Goal: Information Seeking & Learning: Learn about a topic

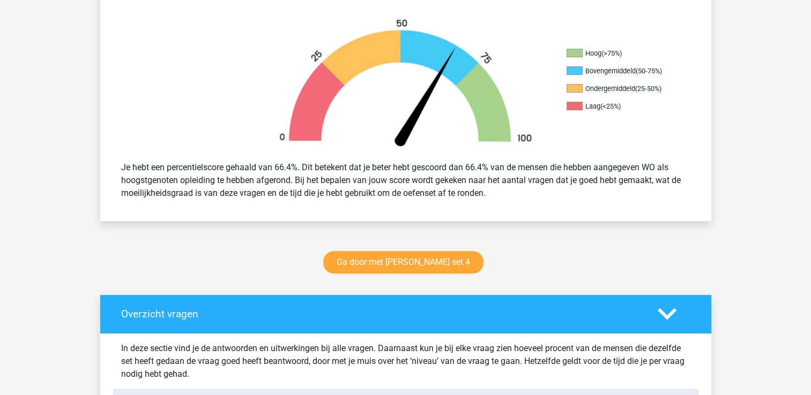
scroll to position [323, 0]
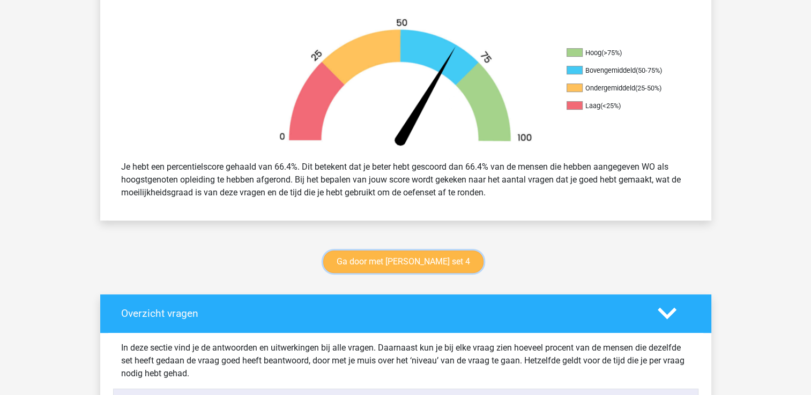
click at [377, 259] on link "Ga door met watson glaser set 4" at bounding box center [403, 262] width 160 height 22
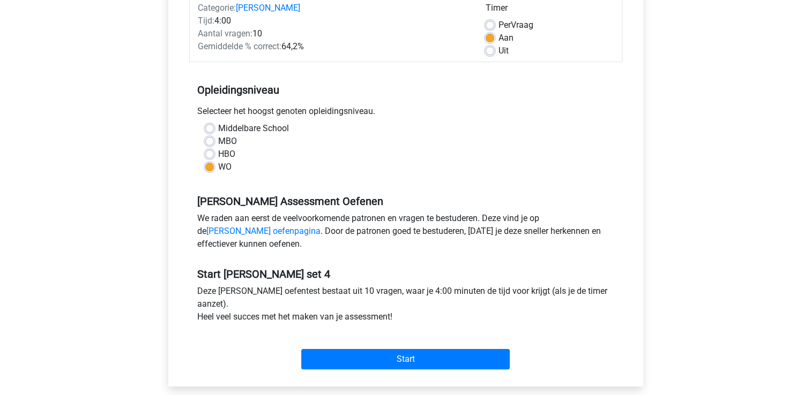
scroll to position [148, 0]
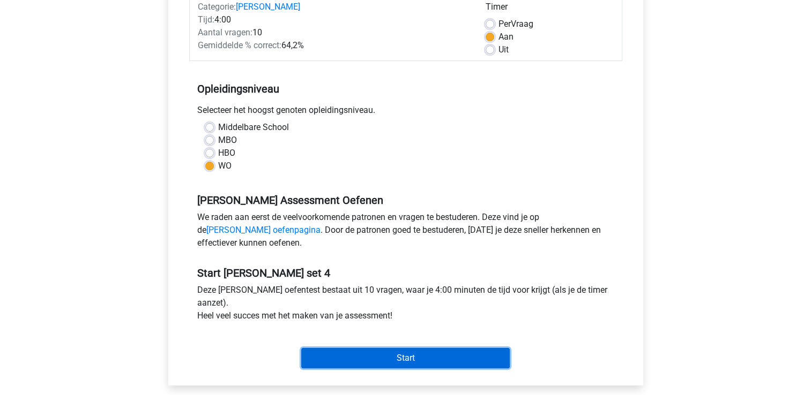
click at [441, 355] on input "Start" at bounding box center [405, 358] width 208 height 20
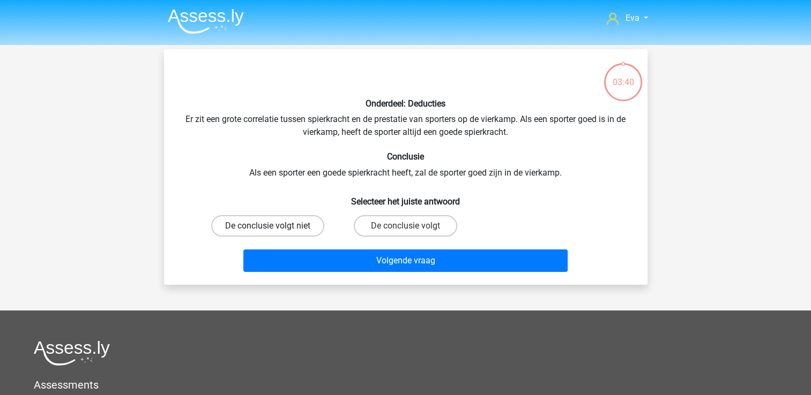
click at [276, 230] on label "De conclusie volgt niet" at bounding box center [267, 225] width 113 height 21
click at [274, 230] on input "De conclusie volgt niet" at bounding box center [270, 229] width 7 height 7
radio input "true"
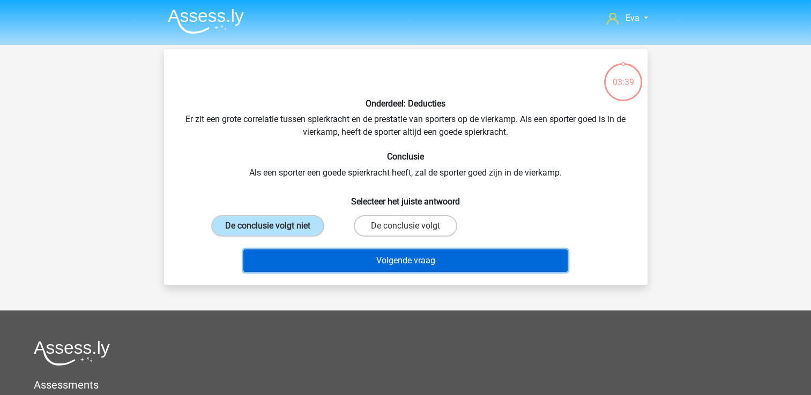
click at [311, 257] on button "Volgende vraag" at bounding box center [405, 261] width 324 height 22
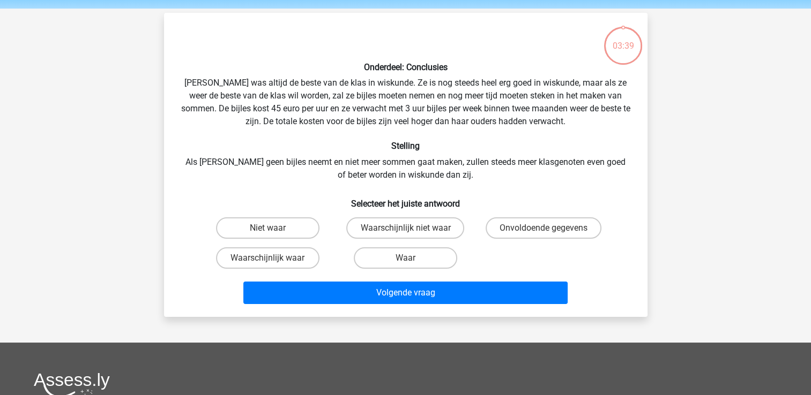
scroll to position [49, 0]
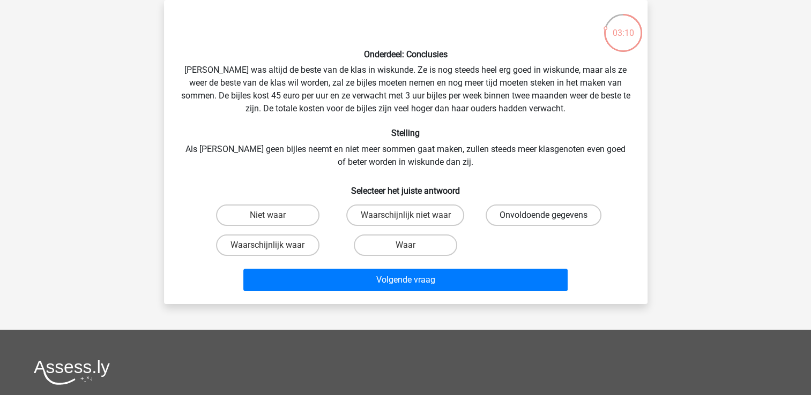
click at [526, 205] on label "Onvoldoende gegevens" at bounding box center [543, 215] width 116 height 21
click at [543, 215] on input "Onvoldoende gegevens" at bounding box center [546, 218] width 7 height 7
radio input "true"
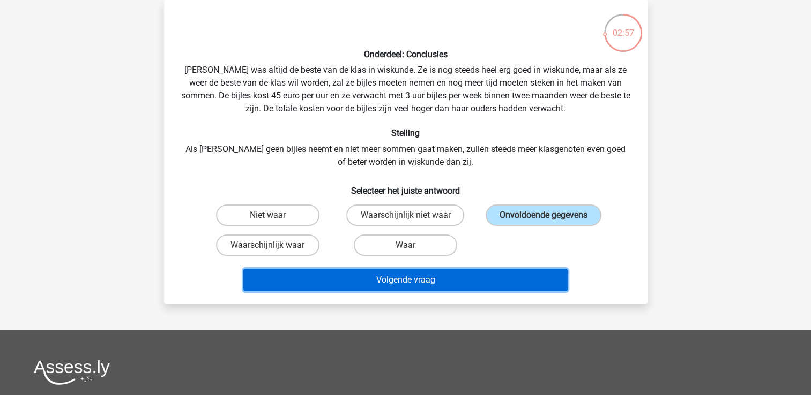
click at [422, 278] on button "Volgende vraag" at bounding box center [405, 280] width 324 height 22
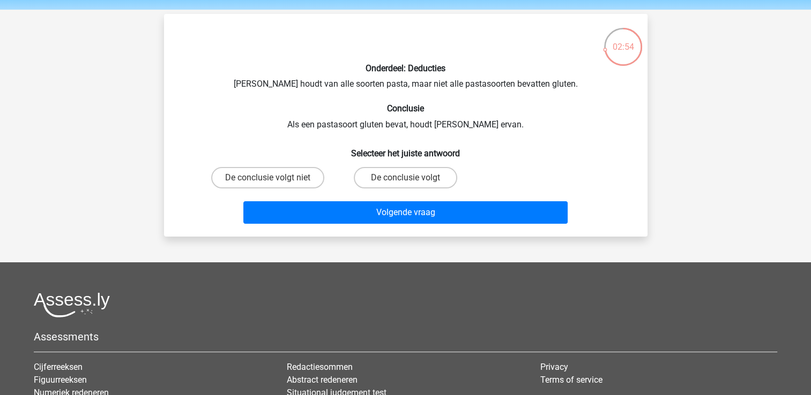
scroll to position [27, 0]
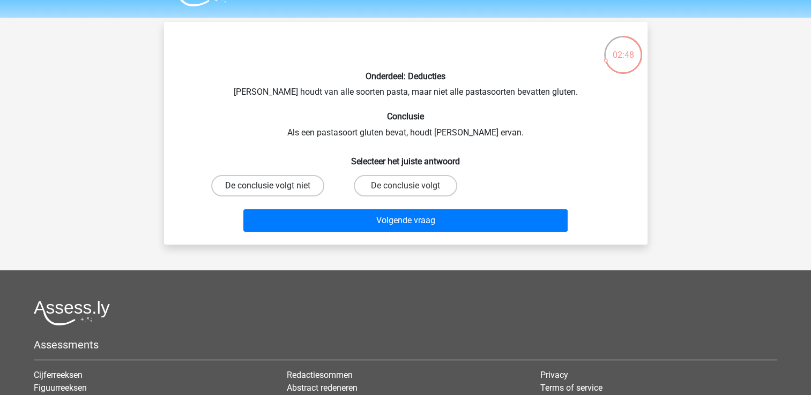
drag, startPoint x: 496, startPoint y: 138, endPoint x: 257, endPoint y: 194, distance: 245.5
click at [257, 194] on label "De conclusie volgt niet" at bounding box center [267, 185] width 113 height 21
click at [267, 193] on input "De conclusie volgt niet" at bounding box center [270, 189] width 7 height 7
radio input "true"
click at [411, 183] on label "De conclusie volgt" at bounding box center [405, 185] width 103 height 21
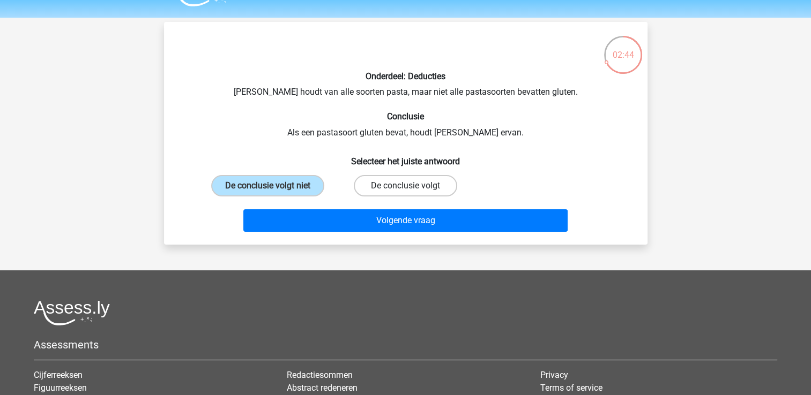
click at [411, 186] on input "De conclusie volgt" at bounding box center [408, 189] width 7 height 7
radio input "true"
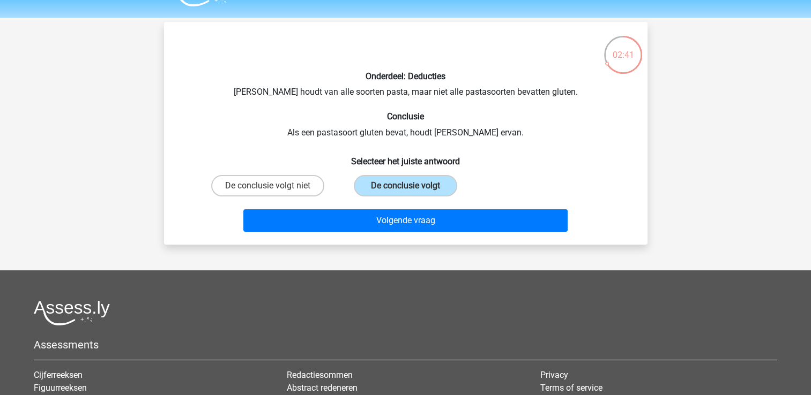
scroll to position [17, 0]
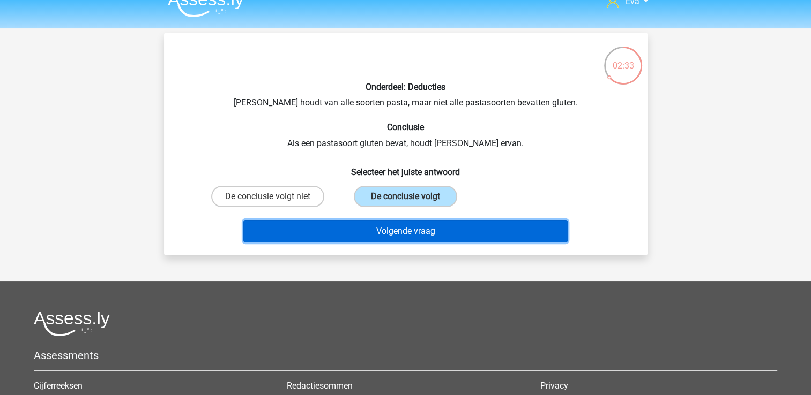
click at [500, 220] on button "Volgende vraag" at bounding box center [405, 231] width 324 height 22
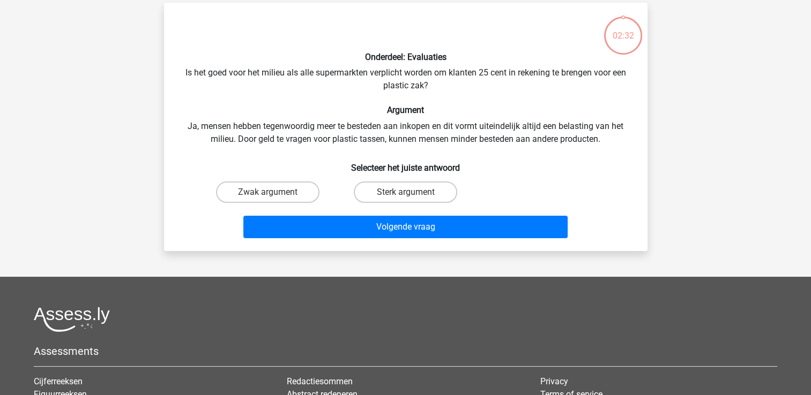
scroll to position [49, 0]
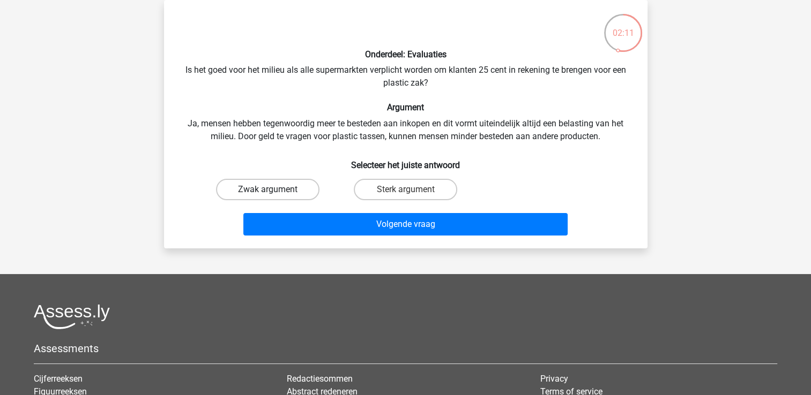
click at [274, 192] on label "Zwak argument" at bounding box center [267, 189] width 103 height 21
click at [274, 192] on input "Zwak argument" at bounding box center [270, 193] width 7 height 7
radio input "true"
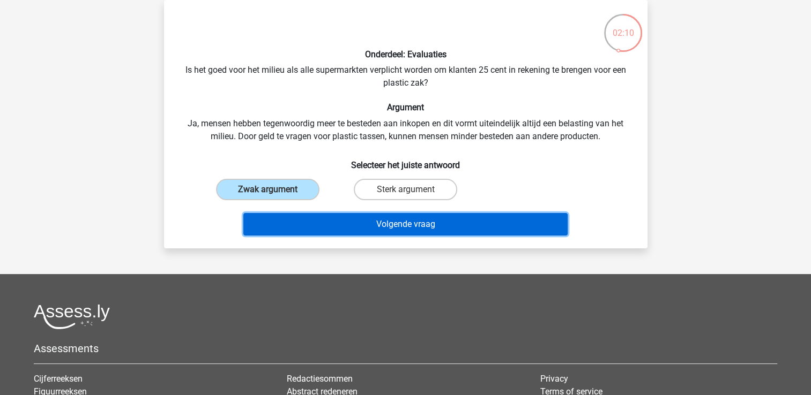
click at [294, 227] on button "Volgende vraag" at bounding box center [405, 224] width 324 height 22
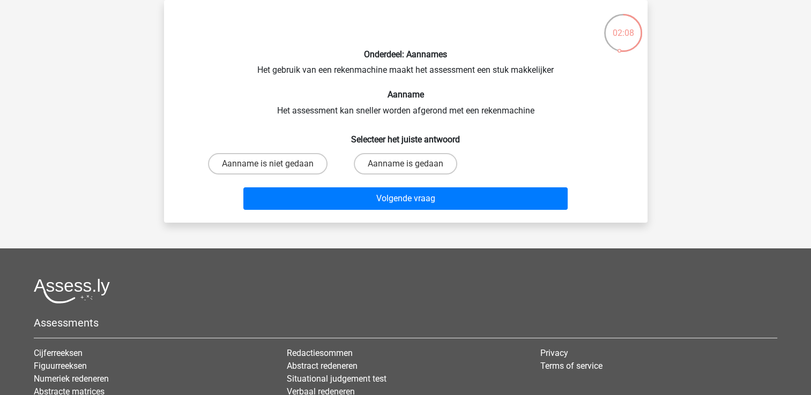
scroll to position [30, 0]
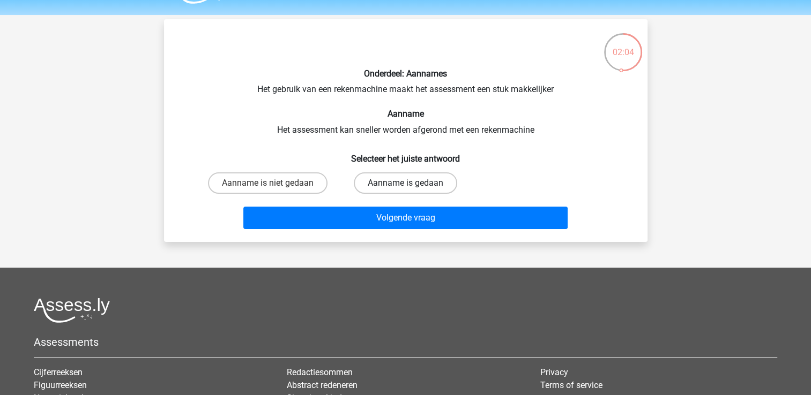
click at [452, 181] on label "Aanname is gedaan" at bounding box center [405, 182] width 103 height 21
click at [412, 183] on input "Aanname is gedaan" at bounding box center [408, 186] width 7 height 7
radio input "true"
drag, startPoint x: 303, startPoint y: 194, endPoint x: 292, endPoint y: 182, distance: 15.6
click at [292, 182] on div "Aanname is niet gedaan" at bounding box center [268, 183] width 138 height 30
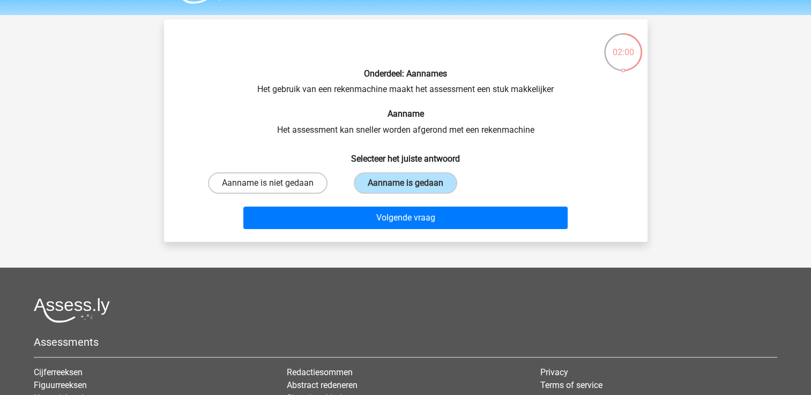
click at [292, 182] on label "Aanname is niet gedaan" at bounding box center [267, 182] width 119 height 21
click at [274, 183] on input "Aanname is niet gedaan" at bounding box center [270, 186] width 7 height 7
radio input "true"
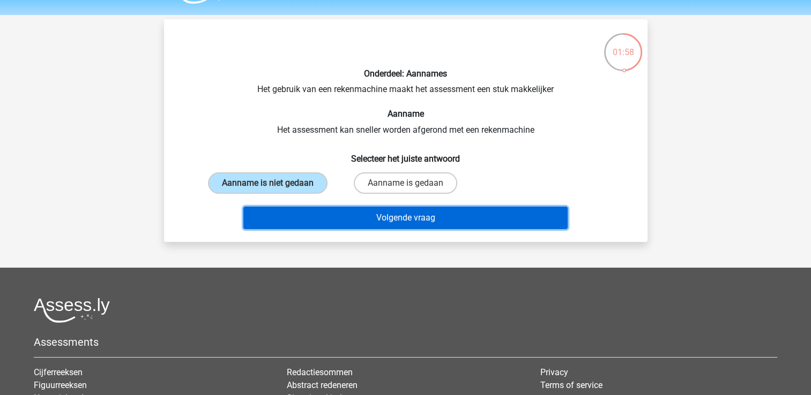
click at [310, 209] on button "Volgende vraag" at bounding box center [405, 218] width 324 height 22
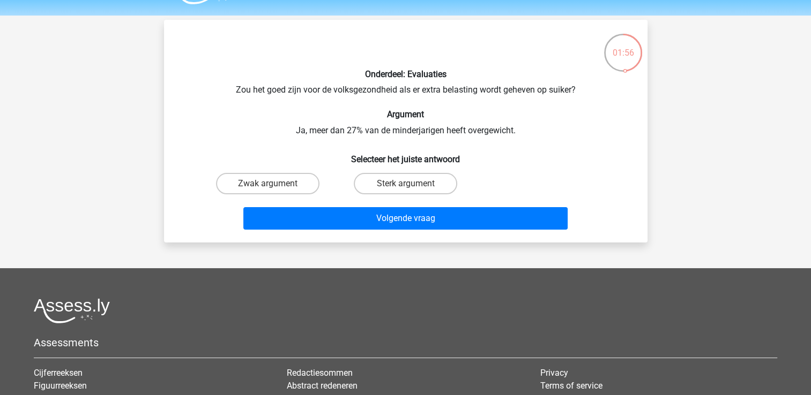
scroll to position [28, 0]
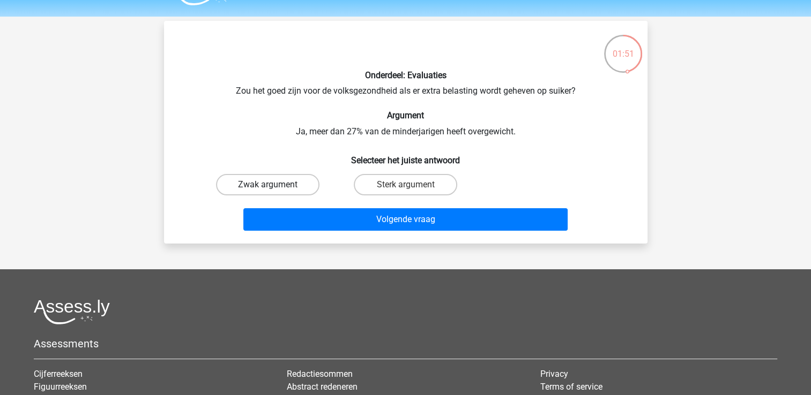
click at [306, 179] on label "Zwak argument" at bounding box center [267, 184] width 103 height 21
click at [274, 185] on input "Zwak argument" at bounding box center [270, 188] width 7 height 7
radio input "true"
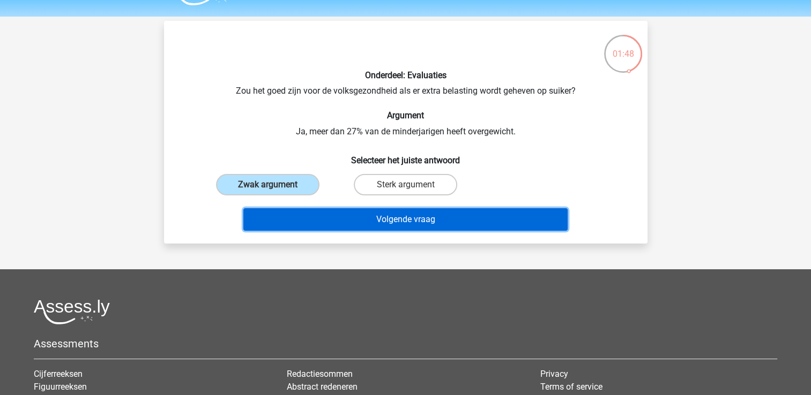
click at [336, 213] on button "Volgende vraag" at bounding box center [405, 219] width 324 height 22
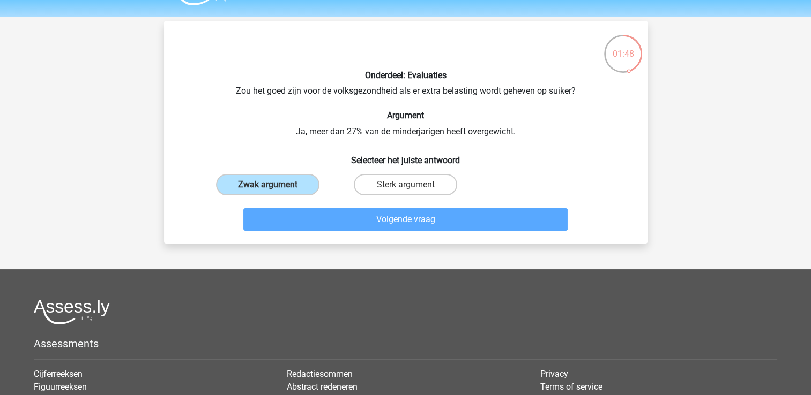
scroll to position [49, 0]
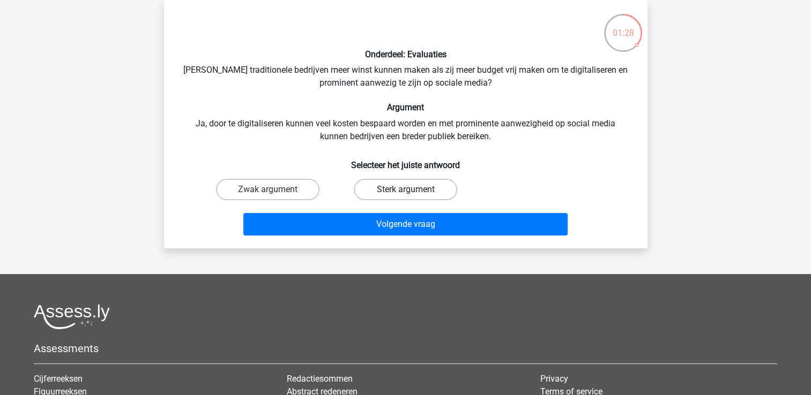
click at [371, 187] on label "Sterk argument" at bounding box center [405, 189] width 103 height 21
click at [405, 190] on input "Sterk argument" at bounding box center [408, 193] width 7 height 7
radio input "true"
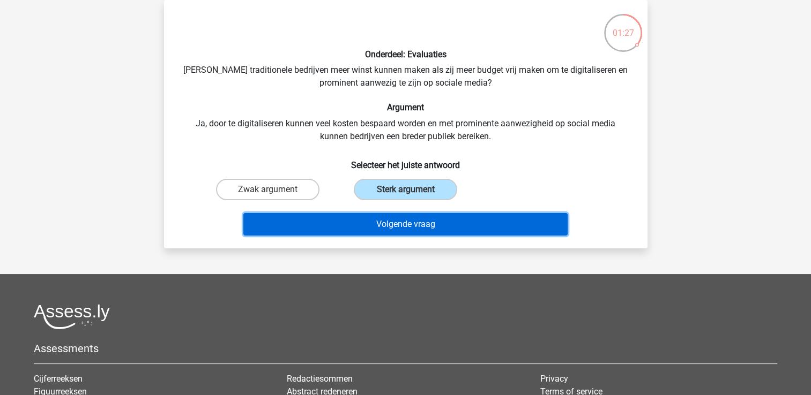
click at [378, 218] on button "Volgende vraag" at bounding box center [405, 224] width 324 height 22
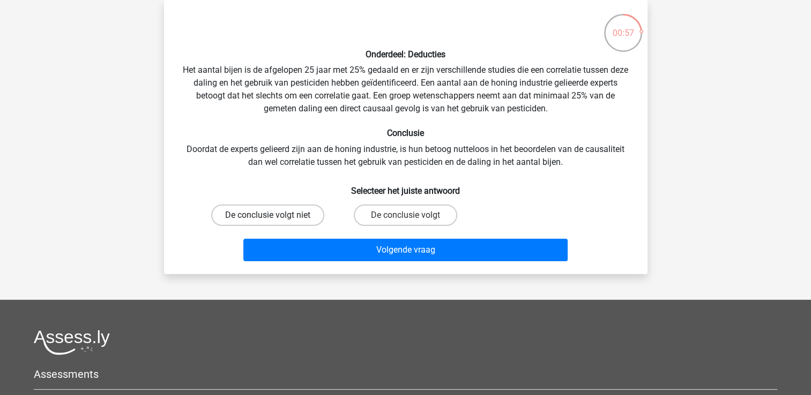
click at [302, 210] on label "De conclusie volgt niet" at bounding box center [267, 215] width 113 height 21
click at [274, 215] on input "De conclusie volgt niet" at bounding box center [270, 218] width 7 height 7
radio input "true"
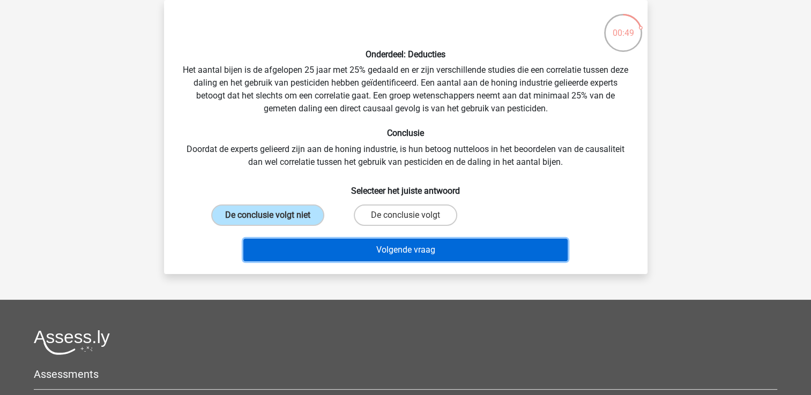
click at [327, 245] on button "Volgende vraag" at bounding box center [405, 250] width 324 height 22
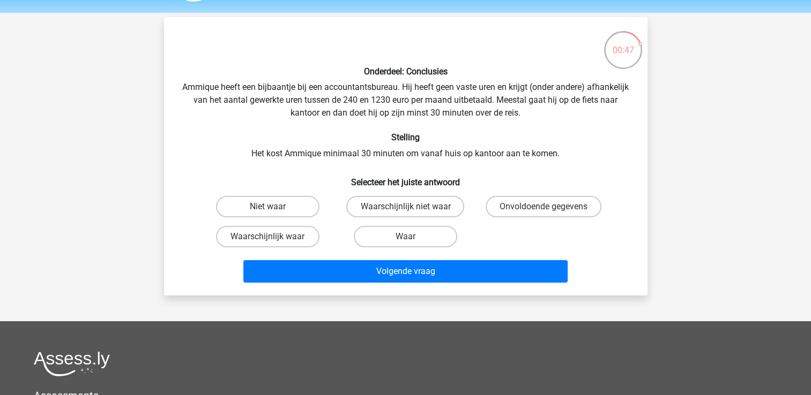
scroll to position [32, 0]
click at [295, 213] on label "Niet waar" at bounding box center [267, 207] width 103 height 21
click at [274, 213] on input "Niet waar" at bounding box center [270, 210] width 7 height 7
radio input "true"
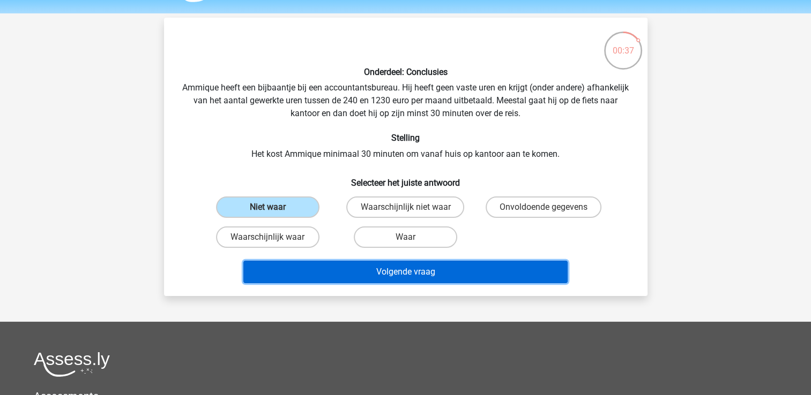
click at [346, 266] on button "Volgende vraag" at bounding box center [405, 272] width 324 height 22
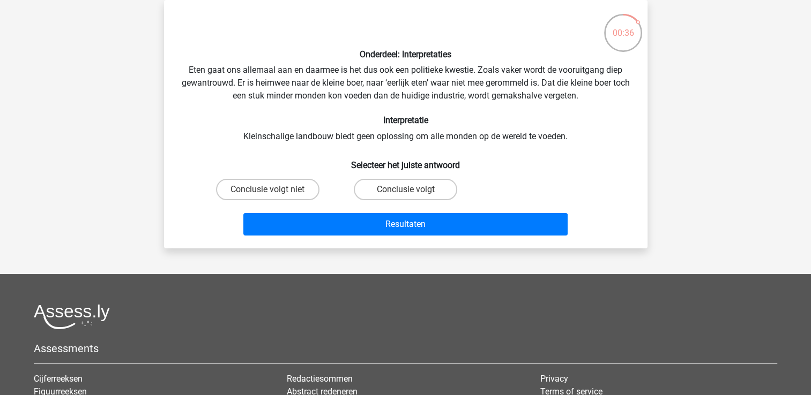
scroll to position [34, 0]
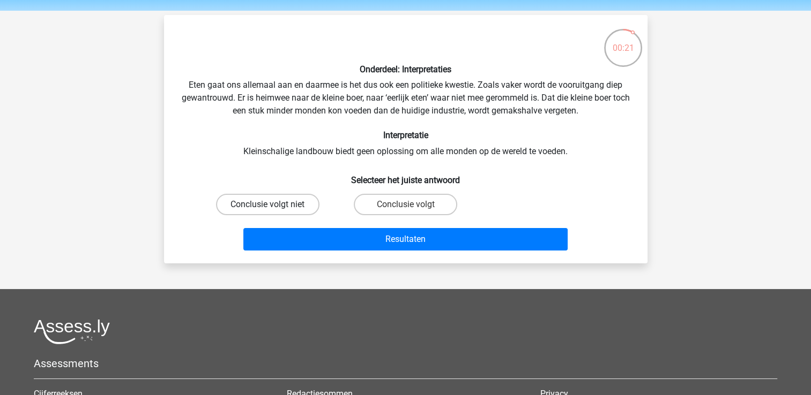
click at [303, 209] on label "Conclusie volgt niet" at bounding box center [267, 204] width 103 height 21
click at [274, 209] on input "Conclusie volgt niet" at bounding box center [270, 208] width 7 height 7
radio input "true"
click at [371, 199] on label "Conclusie volgt" at bounding box center [405, 204] width 103 height 21
click at [405, 205] on input "Conclusie volgt" at bounding box center [408, 208] width 7 height 7
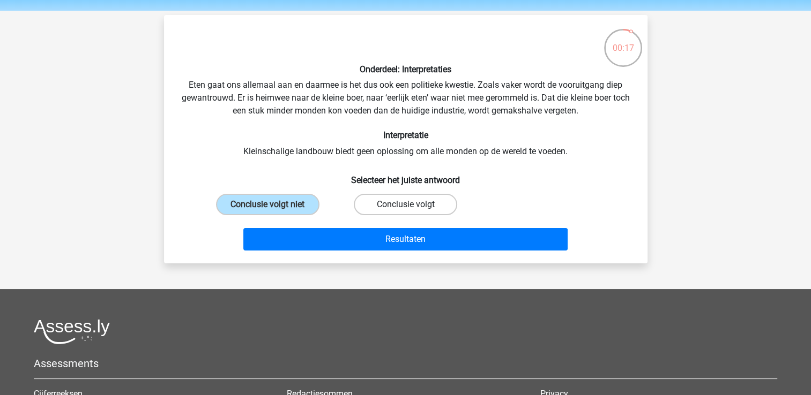
radio input "true"
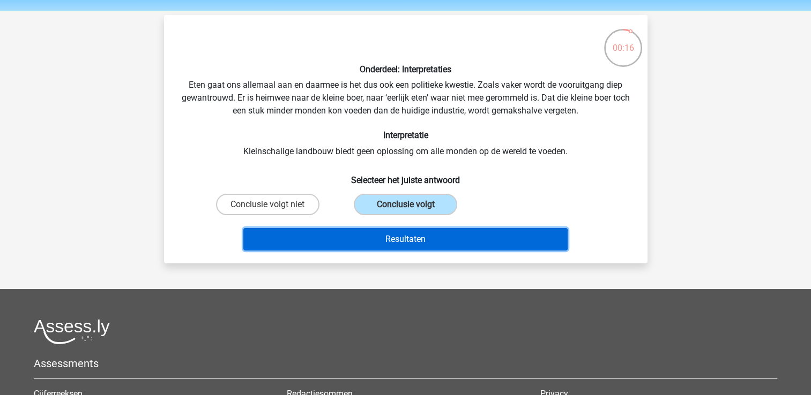
click at [365, 230] on button "Resultaten" at bounding box center [405, 239] width 324 height 22
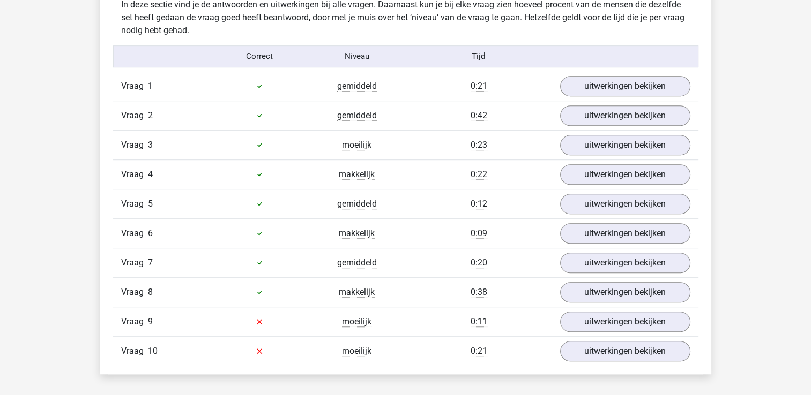
scroll to position [666, 0]
click at [624, 315] on link "uitwerkingen bekijken" at bounding box center [624, 322] width 149 height 24
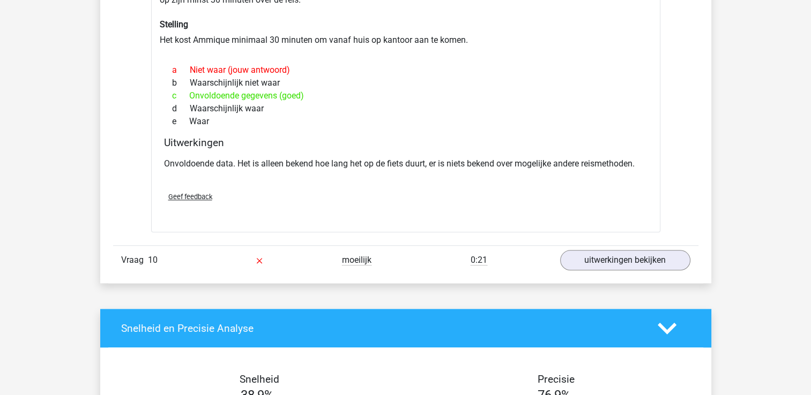
scroll to position [1068, 0]
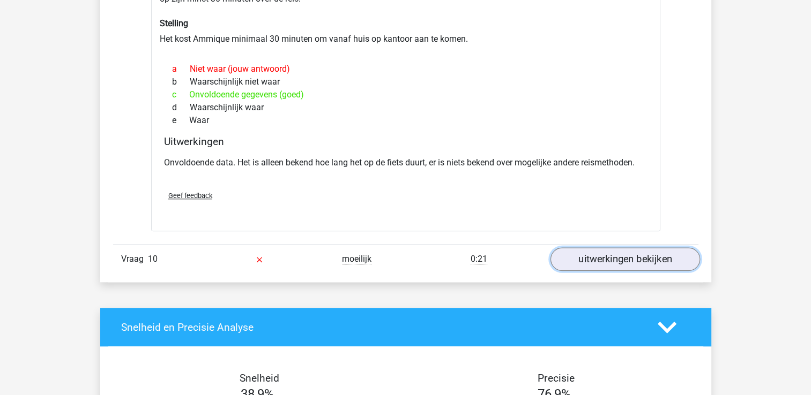
click at [602, 260] on link "uitwerkingen bekijken" at bounding box center [624, 259] width 149 height 24
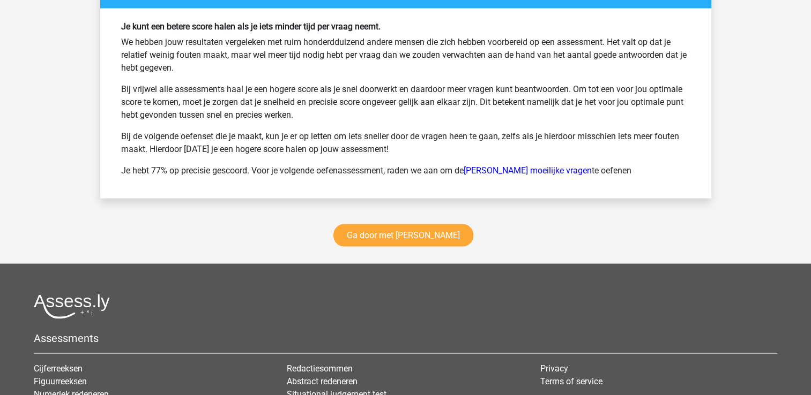
scroll to position [2050, 0]
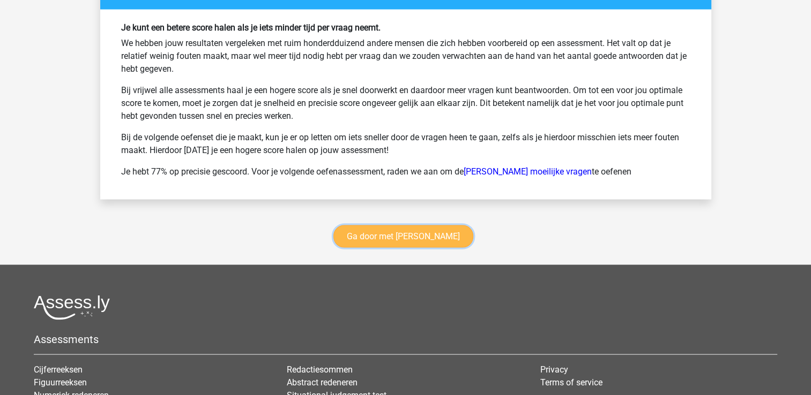
click at [421, 242] on link "Ga door met watson glaser" at bounding box center [403, 237] width 140 height 22
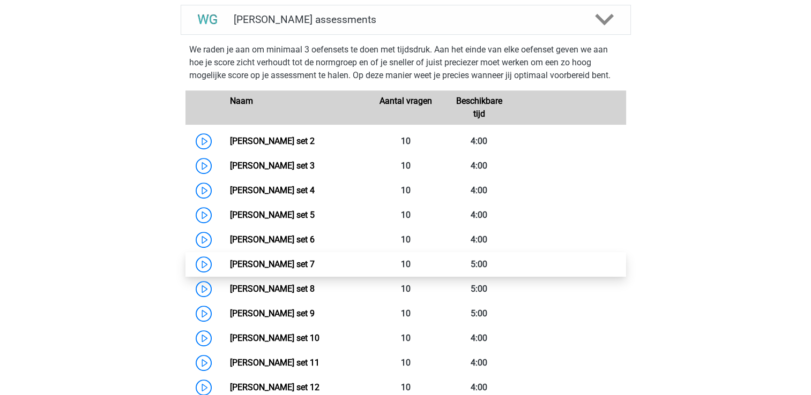
scroll to position [501, 0]
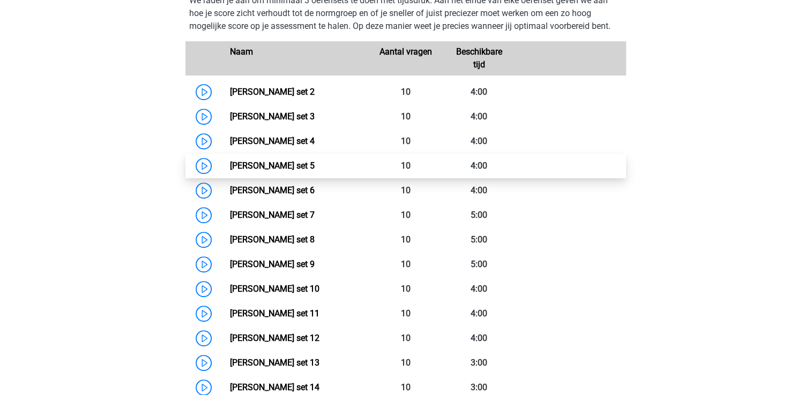
click at [314, 168] on link "Watson Glaser set 5" at bounding box center [272, 166] width 85 height 10
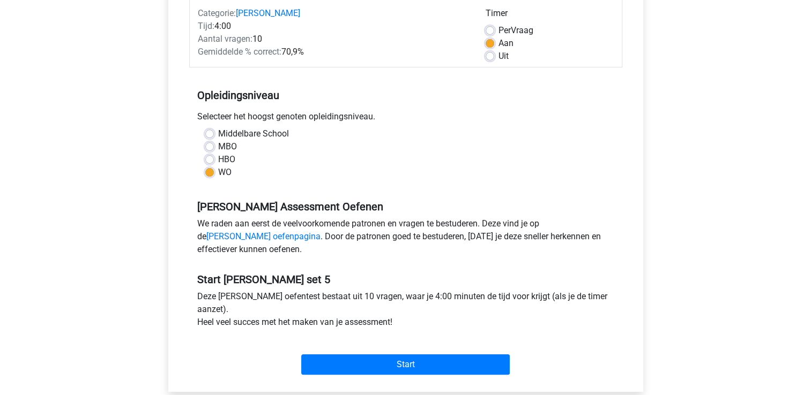
scroll to position [142, 0]
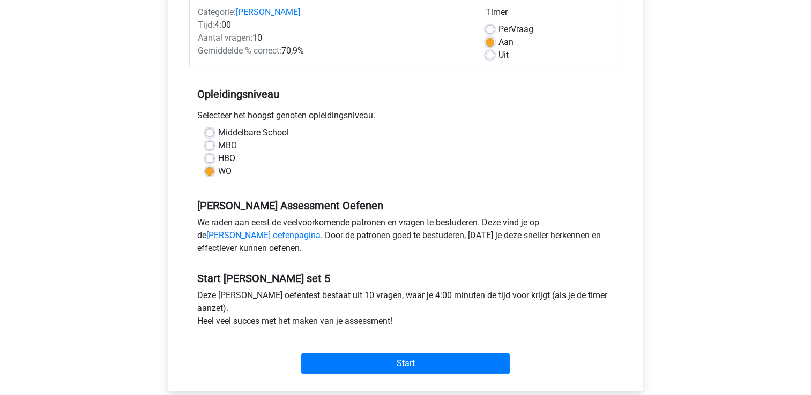
click at [498, 349] on div "Start" at bounding box center [405, 354] width 433 height 37
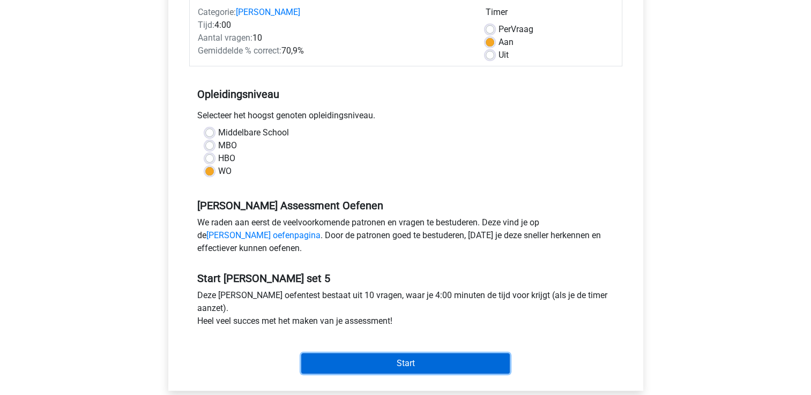
click at [498, 354] on input "Start" at bounding box center [405, 364] width 208 height 20
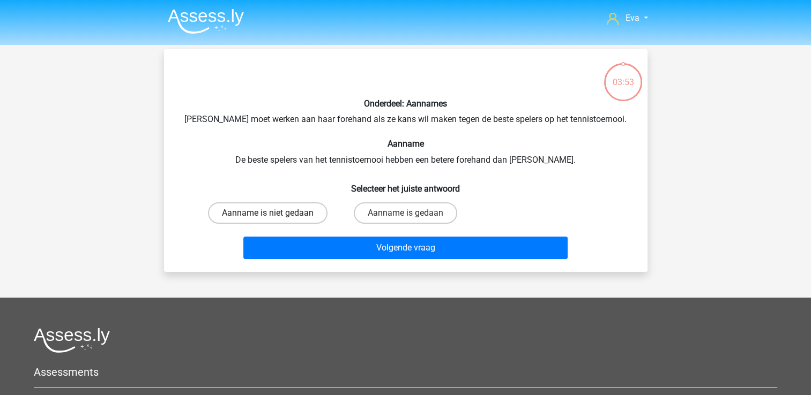
click at [262, 215] on label "Aanname is niet gedaan" at bounding box center [267, 212] width 119 height 21
click at [267, 215] on input "Aanname is niet gedaan" at bounding box center [270, 216] width 7 height 7
radio input "true"
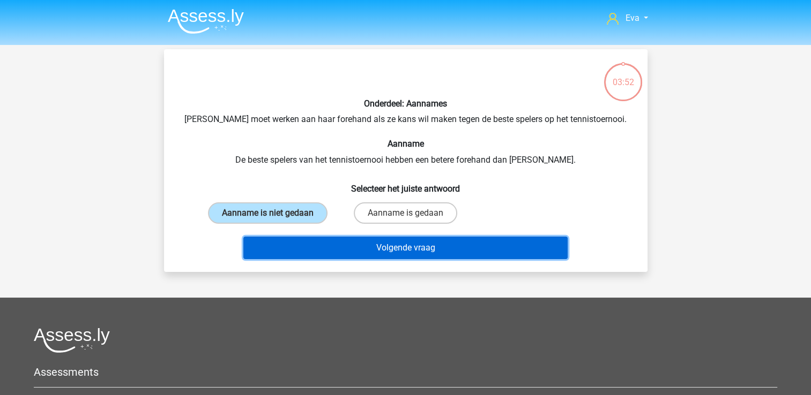
click at [296, 243] on button "Volgende vraag" at bounding box center [405, 248] width 324 height 22
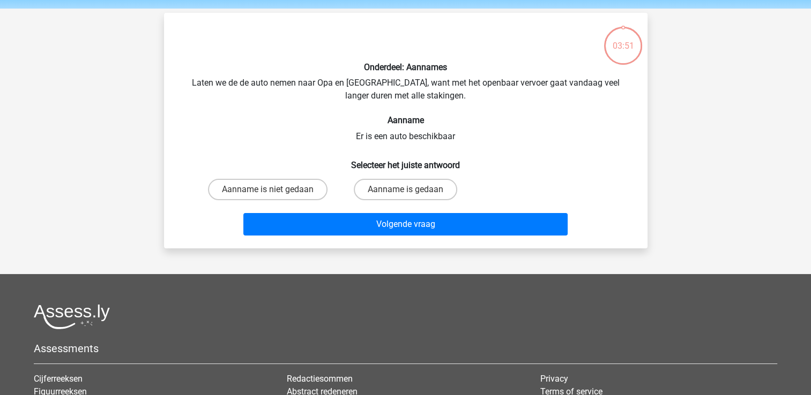
scroll to position [49, 0]
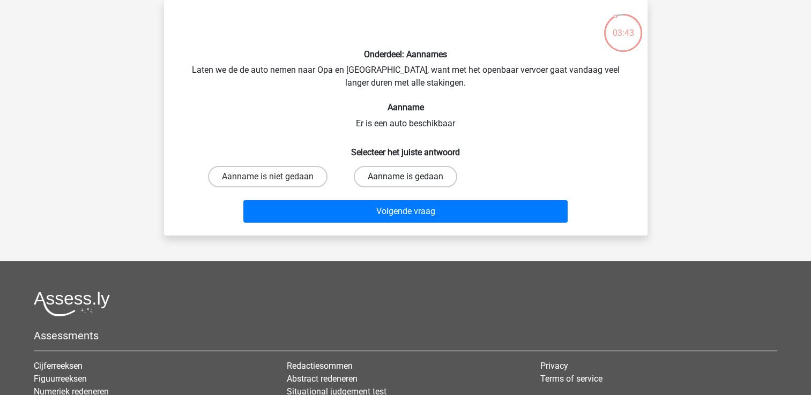
click at [422, 178] on label "Aanname is gedaan" at bounding box center [405, 176] width 103 height 21
click at [412, 178] on input "Aanname is gedaan" at bounding box center [408, 180] width 7 height 7
radio input "true"
click at [444, 224] on div "Volgende vraag" at bounding box center [406, 213] width 414 height 27
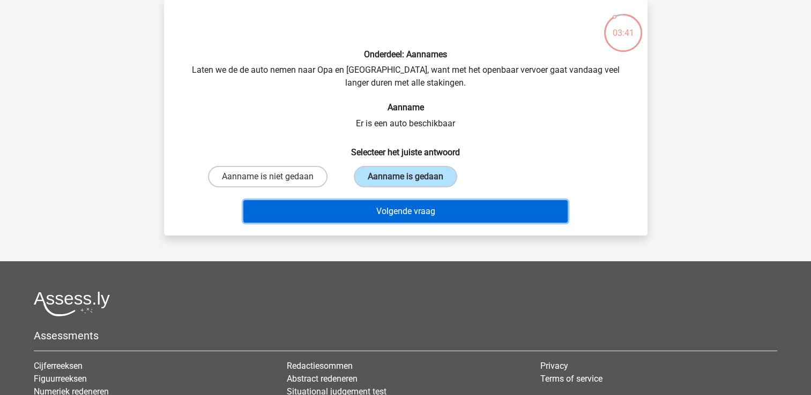
click at [449, 209] on button "Volgende vraag" at bounding box center [405, 211] width 324 height 22
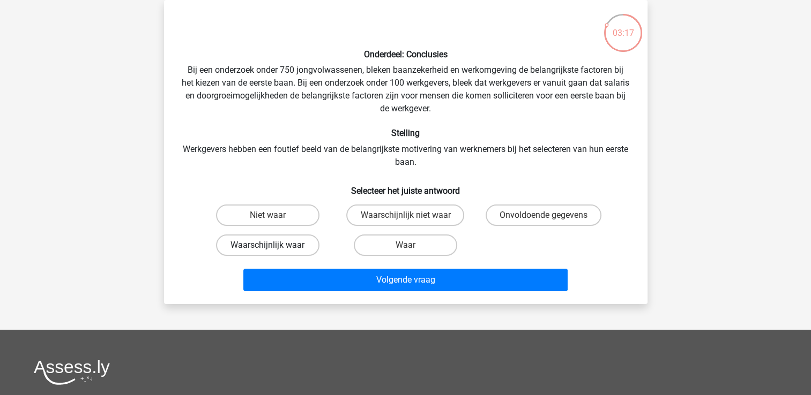
click at [309, 241] on label "Waarschijnlijk waar" at bounding box center [267, 245] width 103 height 21
click at [274, 245] on input "Waarschijnlijk waar" at bounding box center [270, 248] width 7 height 7
radio input "true"
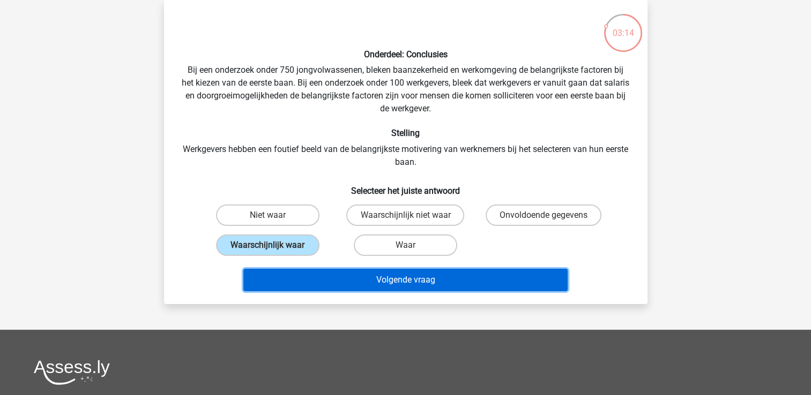
click at [366, 277] on button "Volgende vraag" at bounding box center [405, 280] width 324 height 22
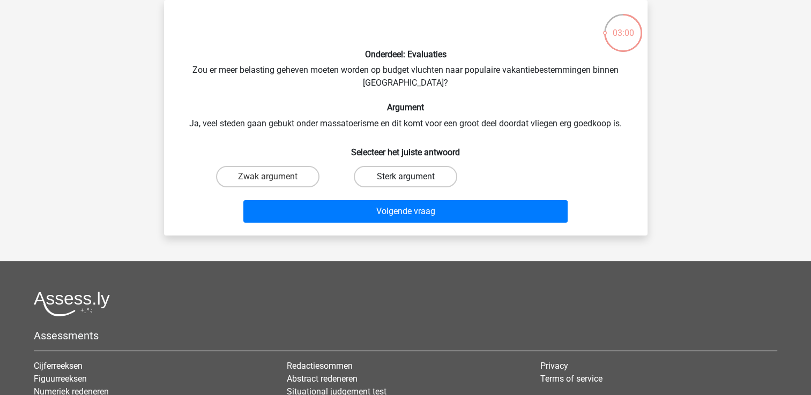
click at [419, 172] on label "Sterk argument" at bounding box center [405, 176] width 103 height 21
click at [412, 177] on input "Sterk argument" at bounding box center [408, 180] width 7 height 7
radio input "true"
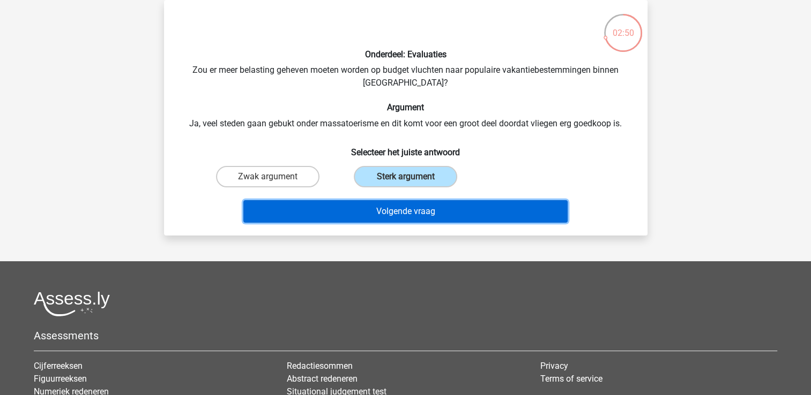
click at [424, 217] on button "Volgende vraag" at bounding box center [405, 211] width 324 height 22
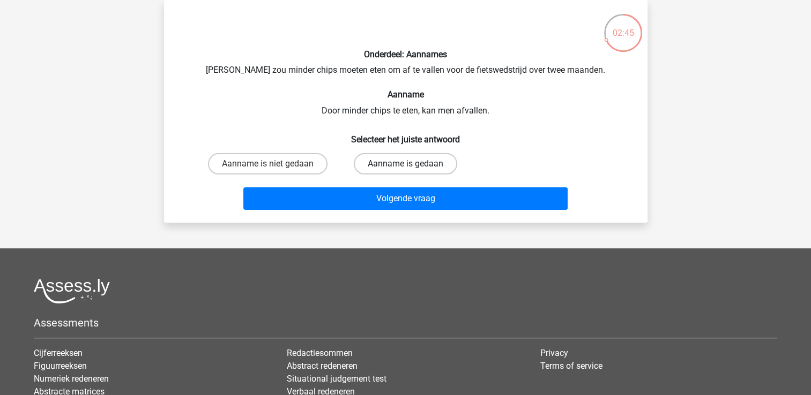
click at [390, 162] on label "Aanname is gedaan" at bounding box center [405, 163] width 103 height 21
click at [405, 164] on input "Aanname is gedaan" at bounding box center [408, 167] width 7 height 7
radio input "true"
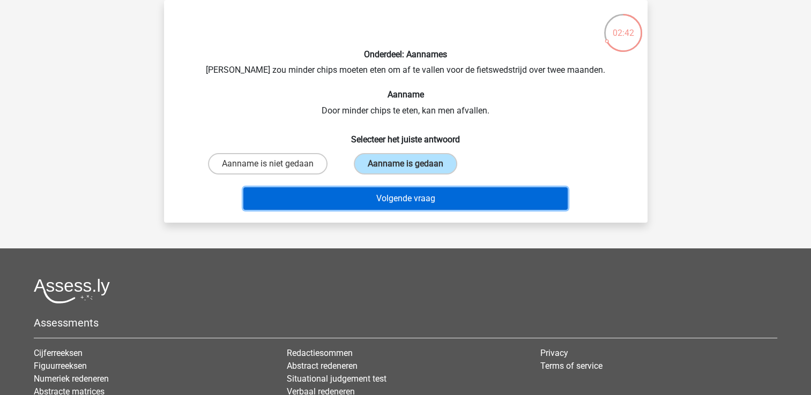
click at [522, 197] on button "Volgende vraag" at bounding box center [405, 198] width 324 height 22
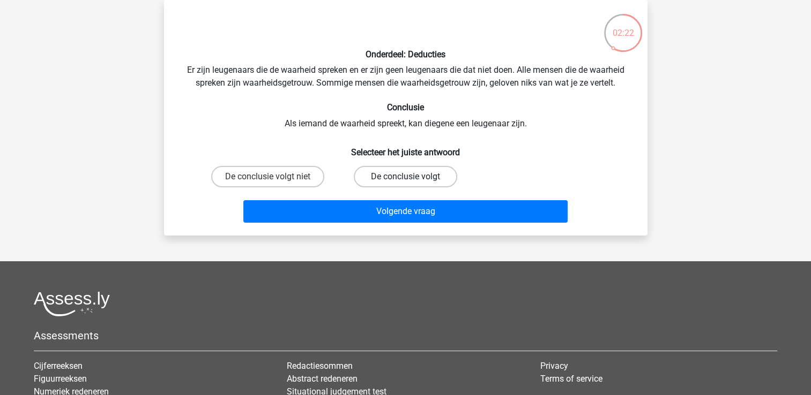
click at [424, 176] on label "De conclusie volgt" at bounding box center [405, 176] width 103 height 21
click at [412, 177] on input "De conclusie volgt" at bounding box center [408, 180] width 7 height 7
radio input "true"
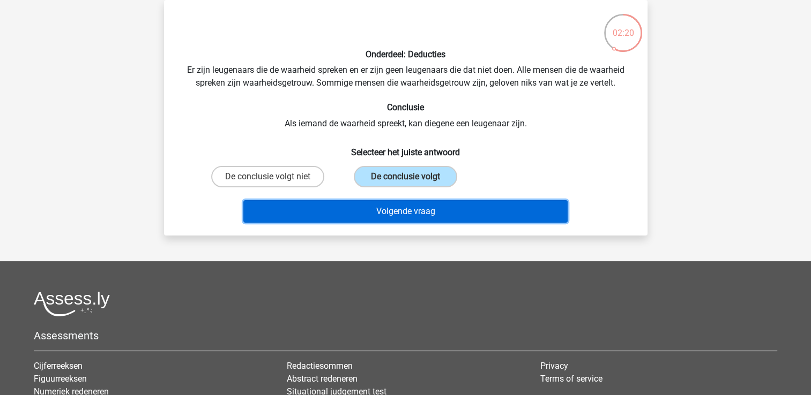
click at [453, 215] on button "Volgende vraag" at bounding box center [405, 211] width 324 height 22
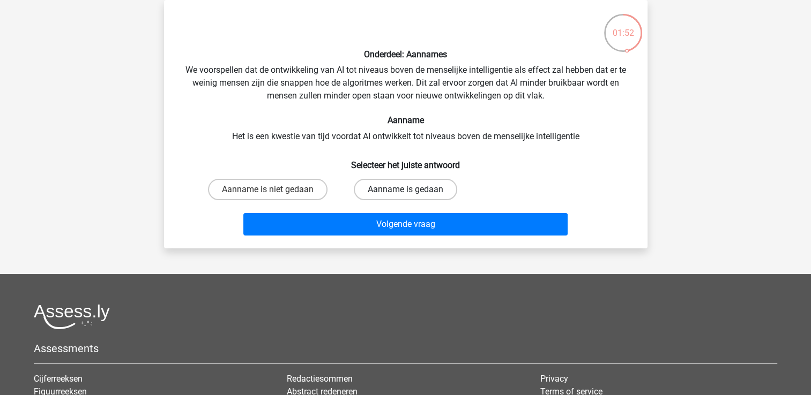
click at [386, 186] on label "Aanname is gedaan" at bounding box center [405, 189] width 103 height 21
click at [405, 190] on input "Aanname is gedaan" at bounding box center [408, 193] width 7 height 7
radio input "true"
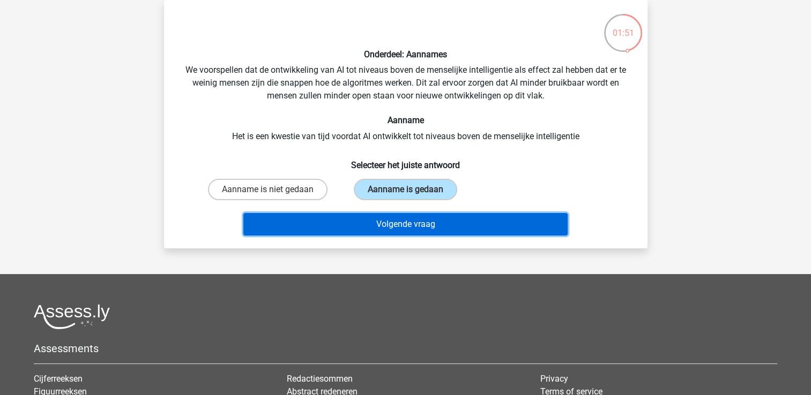
click at [403, 219] on button "Volgende vraag" at bounding box center [405, 224] width 324 height 22
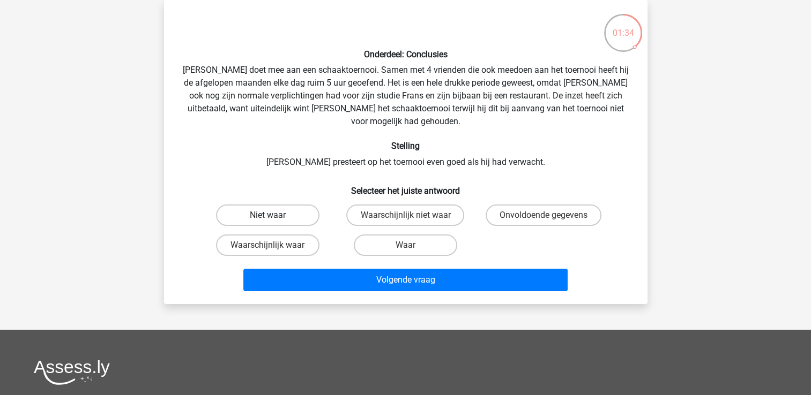
click at [253, 205] on label "Niet waar" at bounding box center [267, 215] width 103 height 21
click at [267, 215] on input "Niet waar" at bounding box center [270, 218] width 7 height 7
radio input "true"
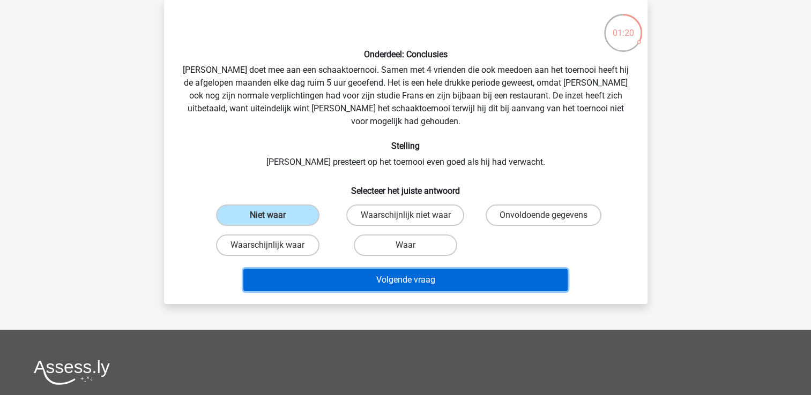
click at [359, 270] on button "Volgende vraag" at bounding box center [405, 280] width 324 height 22
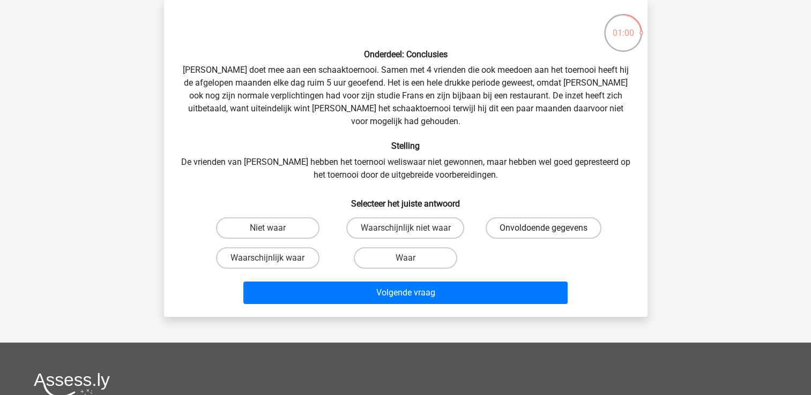
click at [497, 217] on label "Onvoldoende gegevens" at bounding box center [543, 227] width 116 height 21
click at [543, 228] on input "Onvoldoende gegevens" at bounding box center [546, 231] width 7 height 7
radio input "true"
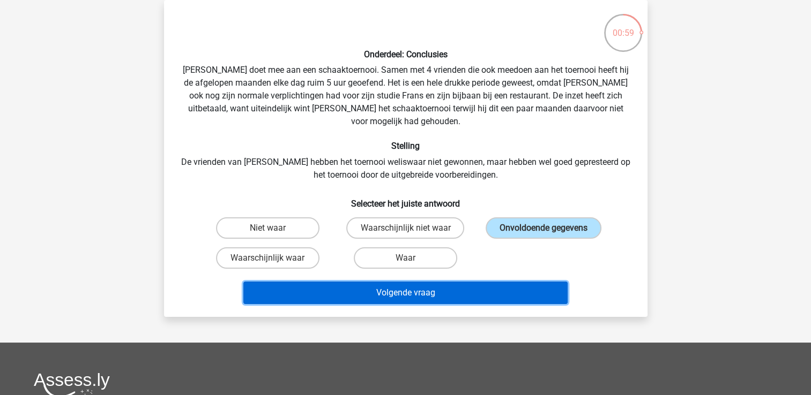
click at [492, 282] on button "Volgende vraag" at bounding box center [405, 293] width 324 height 22
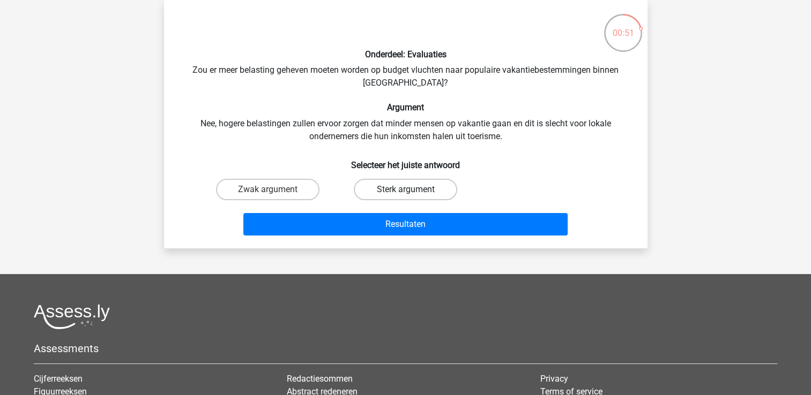
click at [388, 184] on label "Sterk argument" at bounding box center [405, 189] width 103 height 21
click at [405, 190] on input "Sterk argument" at bounding box center [408, 193] width 7 height 7
radio input "true"
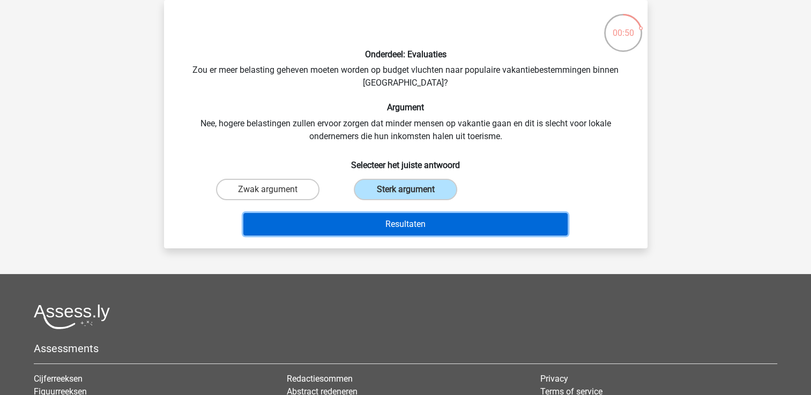
click at [397, 217] on button "Resultaten" at bounding box center [405, 224] width 324 height 22
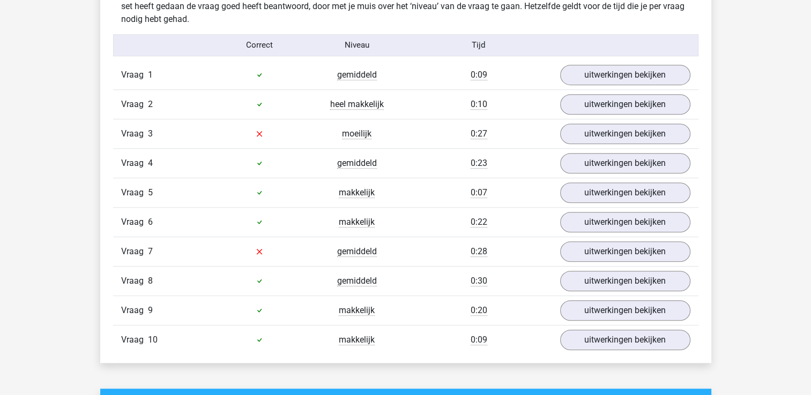
scroll to position [679, 0]
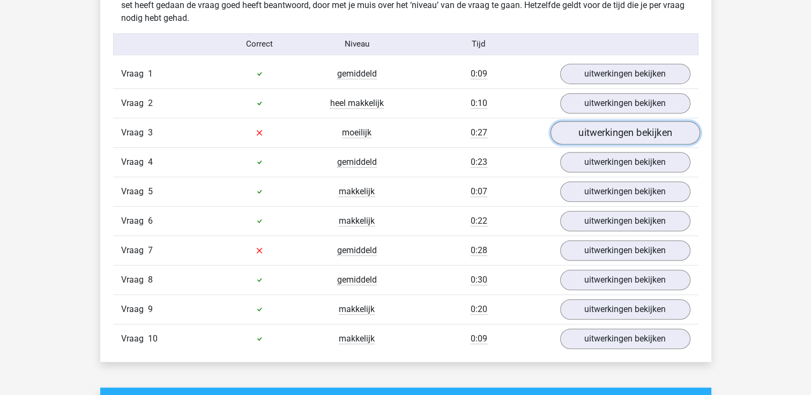
click at [582, 132] on link "uitwerkingen bekijken" at bounding box center [624, 133] width 149 height 24
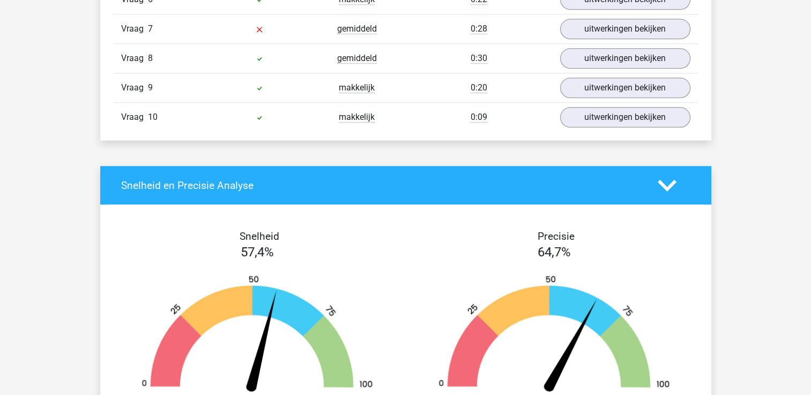
scroll to position [1188, 0]
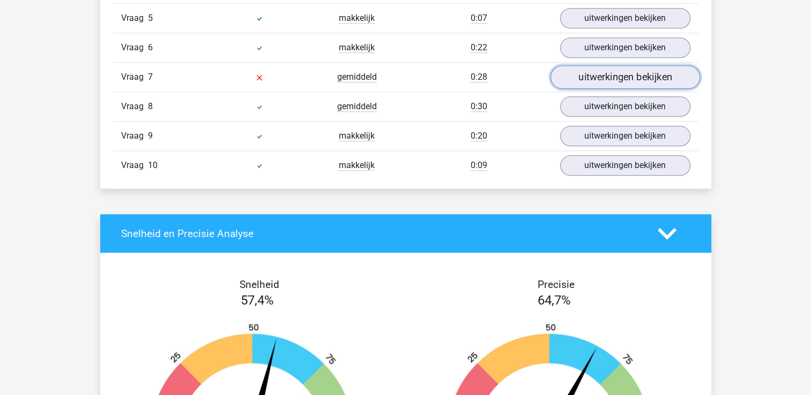
click at [630, 65] on link "uitwerkingen bekijken" at bounding box center [624, 77] width 149 height 24
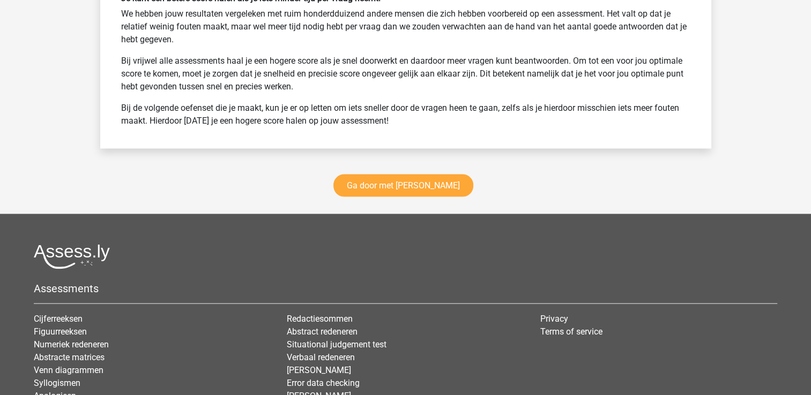
scroll to position [2126, 0]
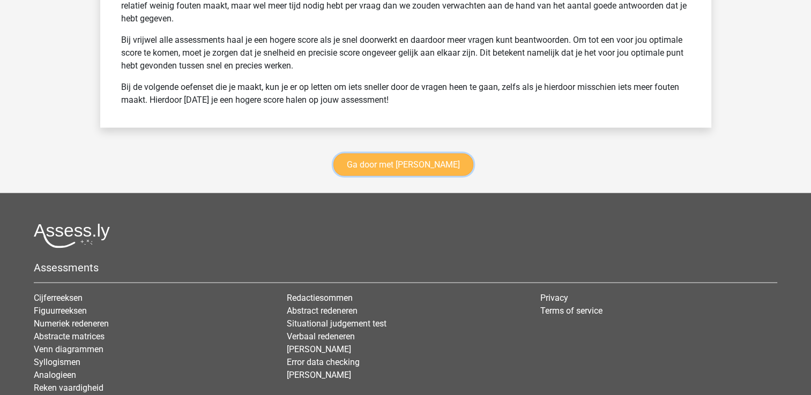
click at [429, 154] on link "Ga door met watson glaser" at bounding box center [403, 165] width 140 height 22
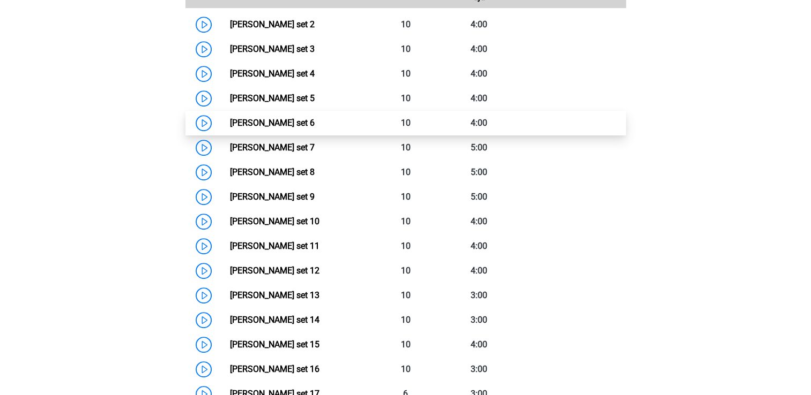
scroll to position [526, 0]
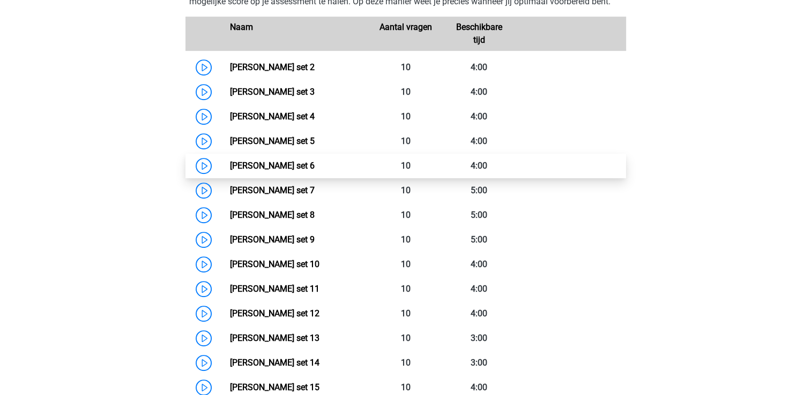
click at [314, 168] on link "[PERSON_NAME] set 6" at bounding box center [272, 166] width 85 height 10
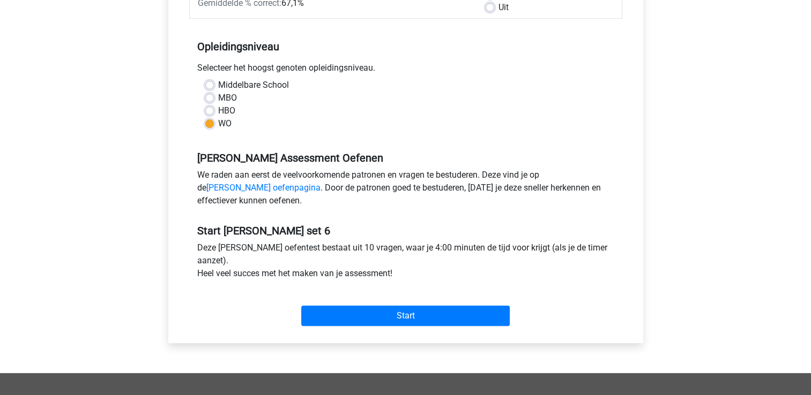
scroll to position [193, 0]
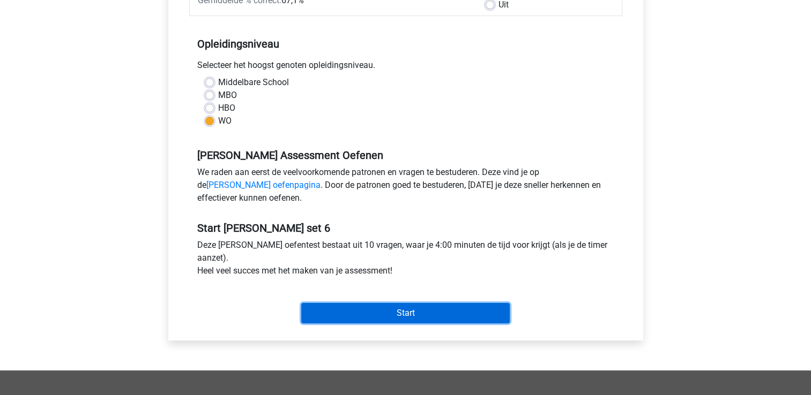
click at [443, 321] on input "Start" at bounding box center [405, 313] width 208 height 20
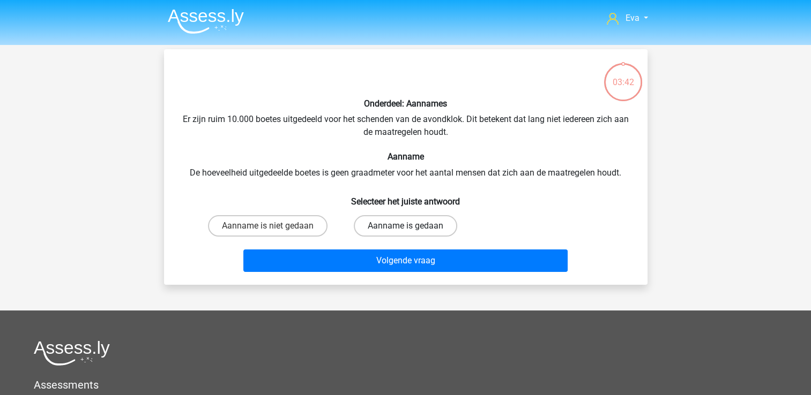
click at [400, 230] on label "Aanname is gedaan" at bounding box center [405, 225] width 103 height 21
click at [405, 230] on input "Aanname is gedaan" at bounding box center [408, 229] width 7 height 7
radio input "true"
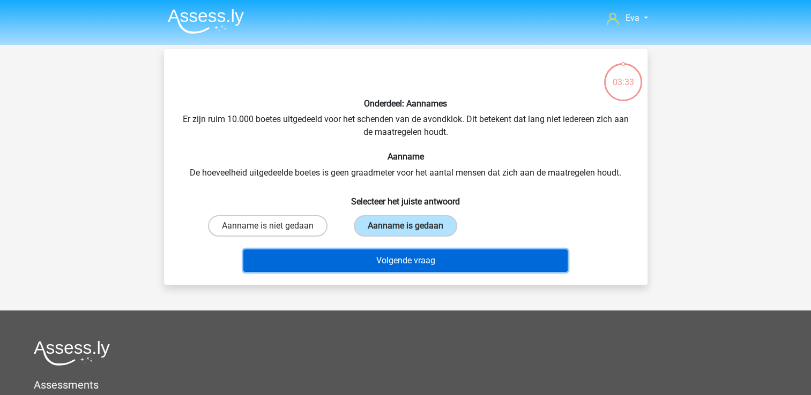
click at [388, 268] on button "Volgende vraag" at bounding box center [405, 261] width 324 height 22
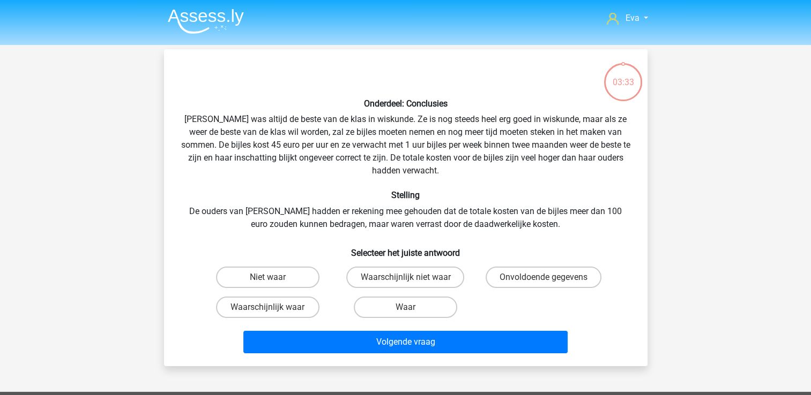
scroll to position [49, 0]
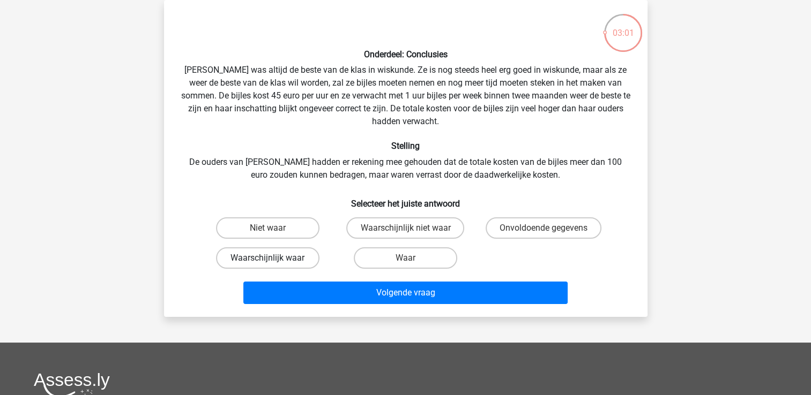
click at [283, 255] on label "Waarschijnlijk waar" at bounding box center [267, 257] width 103 height 21
click at [274, 258] on input "Waarschijnlijk waar" at bounding box center [270, 261] width 7 height 7
radio input "true"
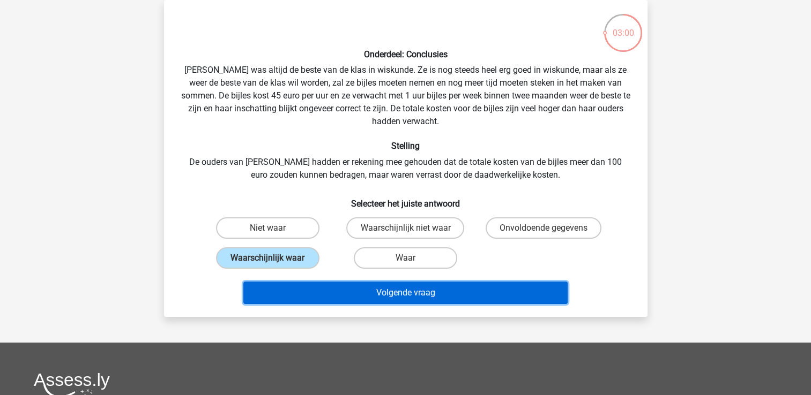
click at [321, 286] on button "Volgende vraag" at bounding box center [405, 293] width 324 height 22
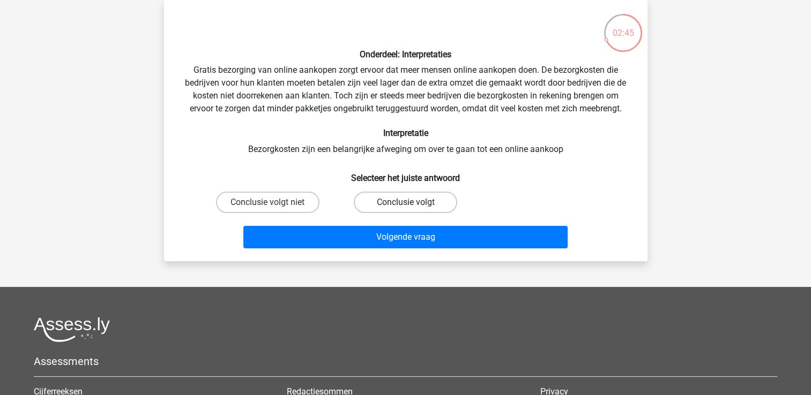
click at [441, 196] on label "Conclusie volgt" at bounding box center [405, 202] width 103 height 21
click at [412, 202] on input "Conclusie volgt" at bounding box center [408, 205] width 7 height 7
radio input "true"
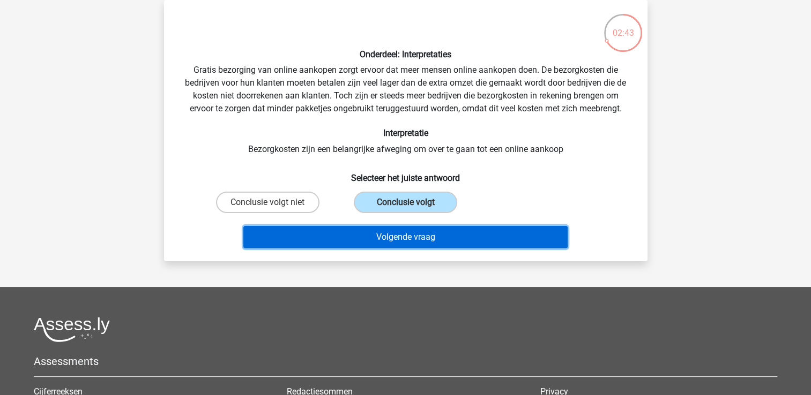
click at [489, 241] on button "Volgende vraag" at bounding box center [405, 237] width 324 height 22
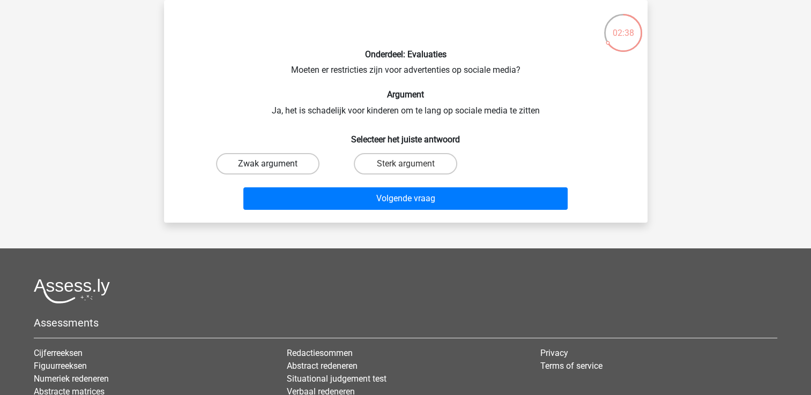
click at [305, 168] on label "Zwak argument" at bounding box center [267, 163] width 103 height 21
click at [274, 168] on input "Zwak argument" at bounding box center [270, 167] width 7 height 7
radio input "true"
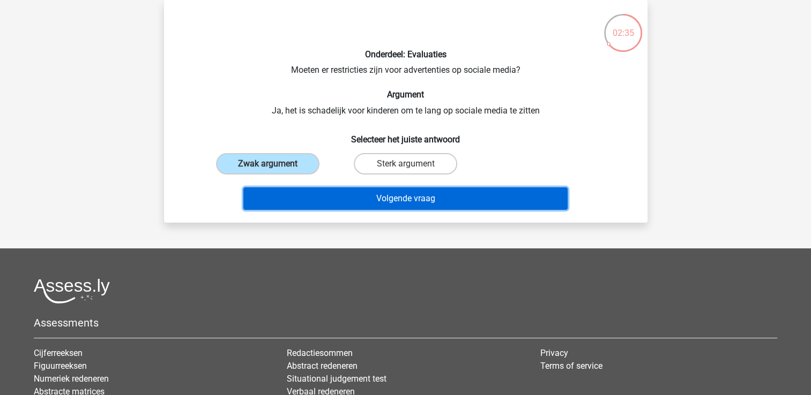
click at [319, 198] on button "Volgende vraag" at bounding box center [405, 198] width 324 height 22
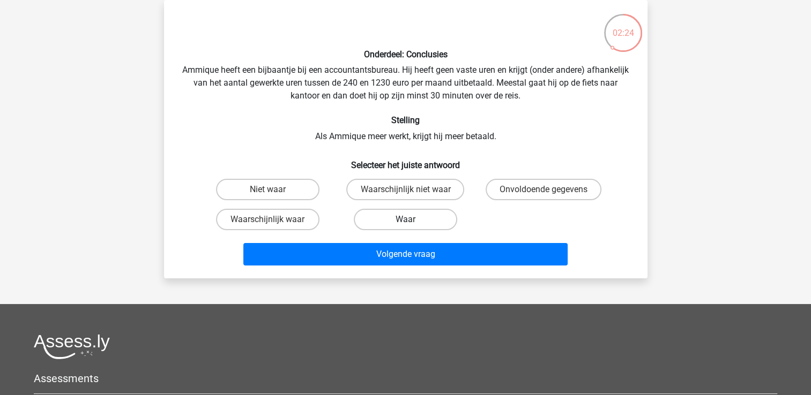
click at [402, 220] on label "Waar" at bounding box center [405, 219] width 103 height 21
click at [405, 220] on input "Waar" at bounding box center [408, 223] width 7 height 7
radio input "true"
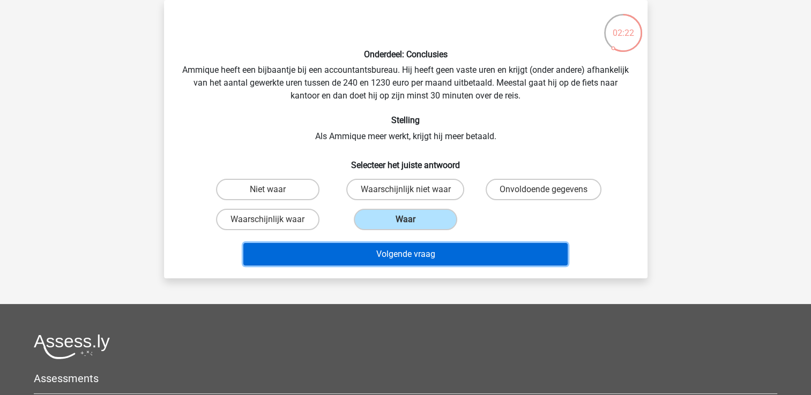
click at [426, 258] on button "Volgende vraag" at bounding box center [405, 254] width 324 height 22
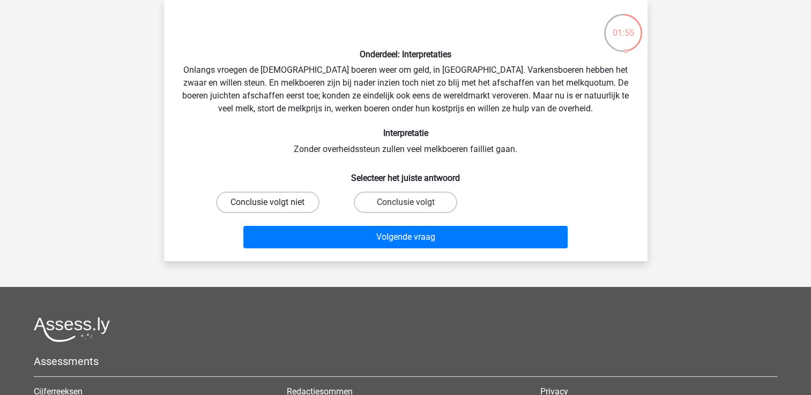
click at [288, 209] on label "Conclusie volgt niet" at bounding box center [267, 202] width 103 height 21
click at [274, 209] on input "Conclusie volgt niet" at bounding box center [270, 205] width 7 height 7
radio input "true"
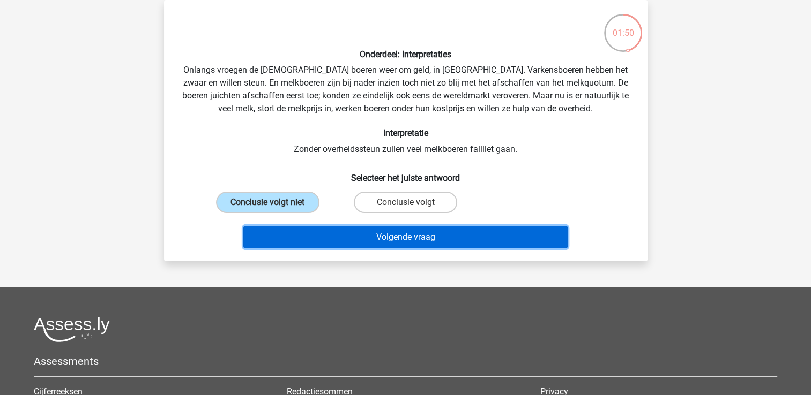
click at [369, 241] on button "Volgende vraag" at bounding box center [405, 237] width 324 height 22
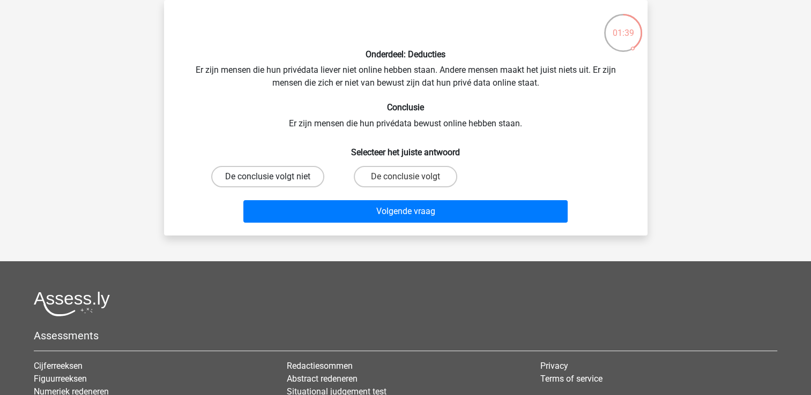
click at [308, 183] on label "De conclusie volgt niet" at bounding box center [267, 176] width 113 height 21
click at [274, 183] on input "De conclusie volgt niet" at bounding box center [270, 180] width 7 height 7
radio input "true"
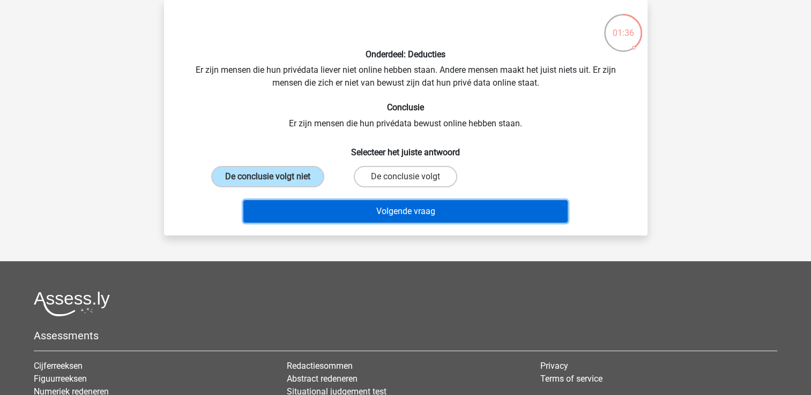
click at [331, 212] on button "Volgende vraag" at bounding box center [405, 211] width 324 height 22
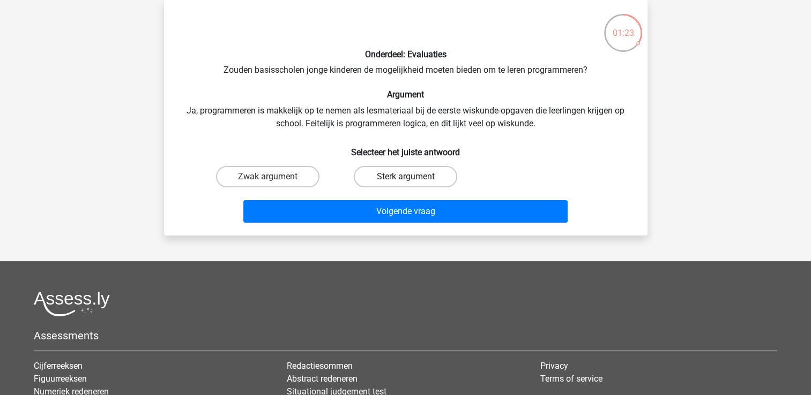
click at [427, 182] on label "Sterk argument" at bounding box center [405, 176] width 103 height 21
click at [412, 182] on input "Sterk argument" at bounding box center [408, 180] width 7 height 7
radio input "true"
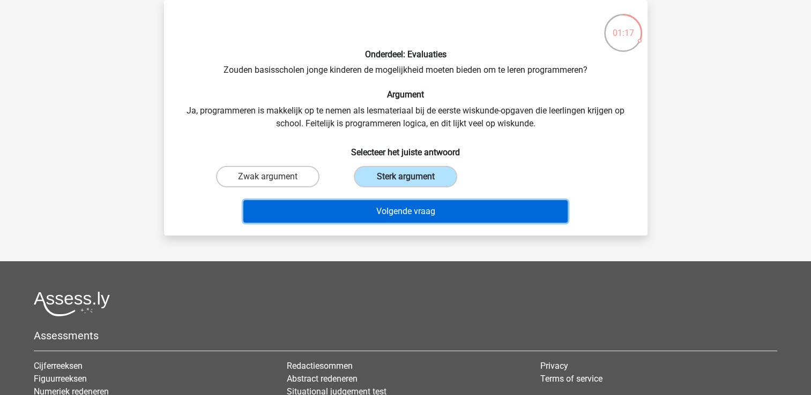
click at [449, 207] on button "Volgende vraag" at bounding box center [405, 211] width 324 height 22
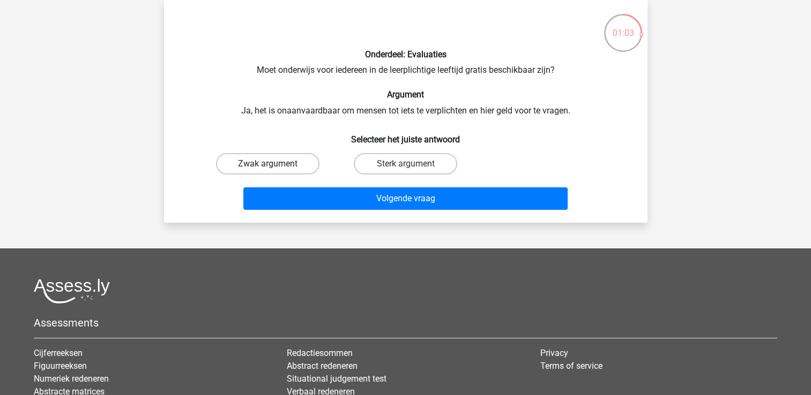
click at [296, 160] on label "Zwak argument" at bounding box center [267, 163] width 103 height 21
click at [274, 164] on input "Zwak argument" at bounding box center [270, 167] width 7 height 7
radio input "true"
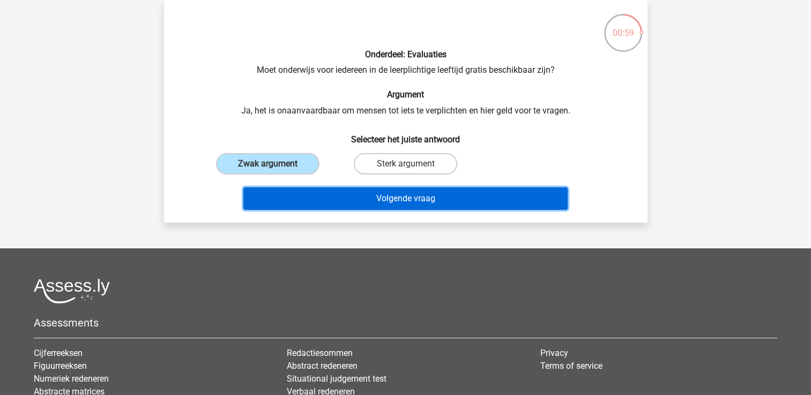
click at [322, 198] on button "Volgende vraag" at bounding box center [405, 198] width 324 height 22
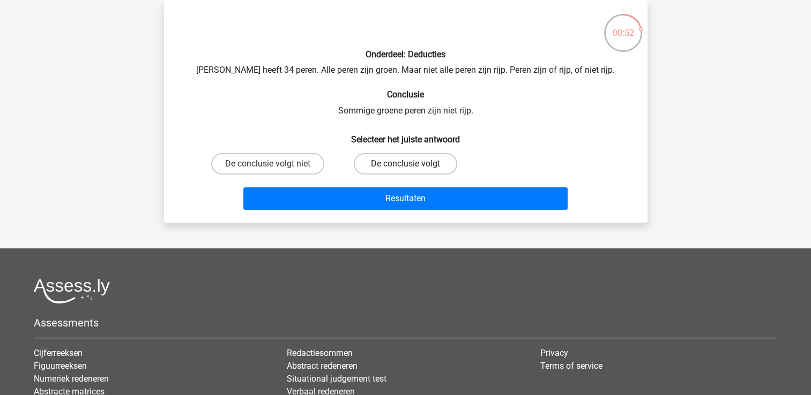
click at [387, 156] on label "De conclusie volgt" at bounding box center [405, 163] width 103 height 21
click at [405, 164] on input "De conclusie volgt" at bounding box center [408, 167] width 7 height 7
radio input "true"
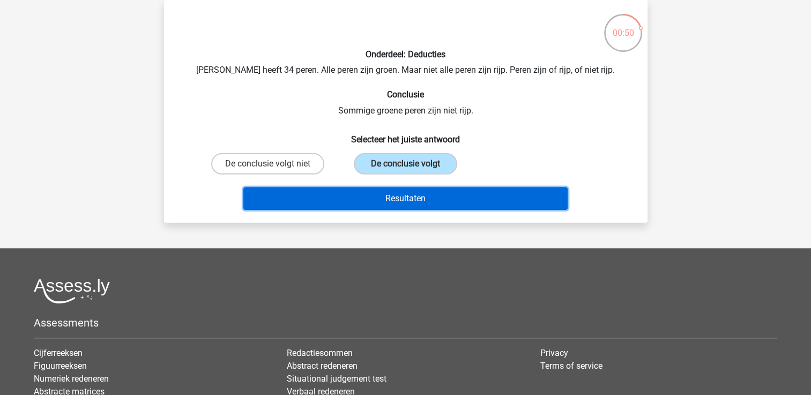
click at [463, 199] on button "Resultaten" at bounding box center [405, 198] width 324 height 22
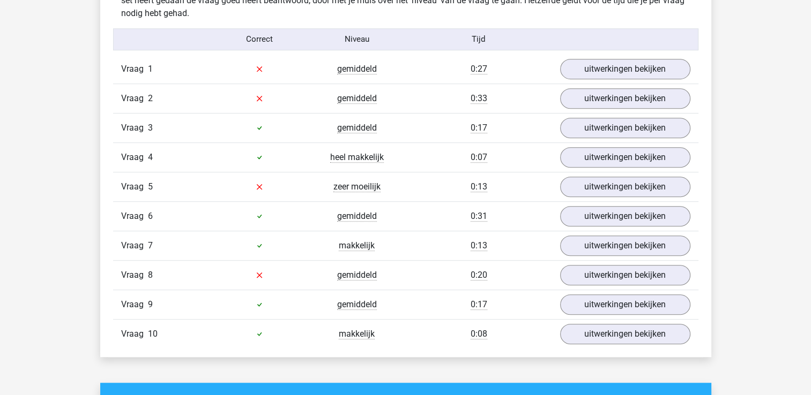
scroll to position [684, 0]
click at [594, 65] on link "uitwerkingen bekijken" at bounding box center [624, 69] width 149 height 24
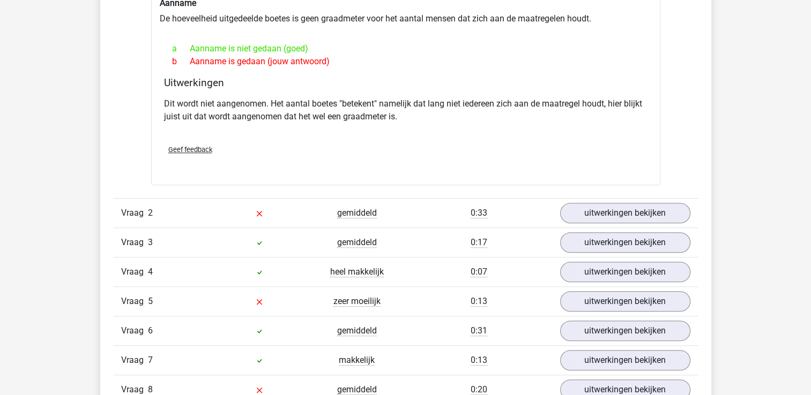
scroll to position [846, 0]
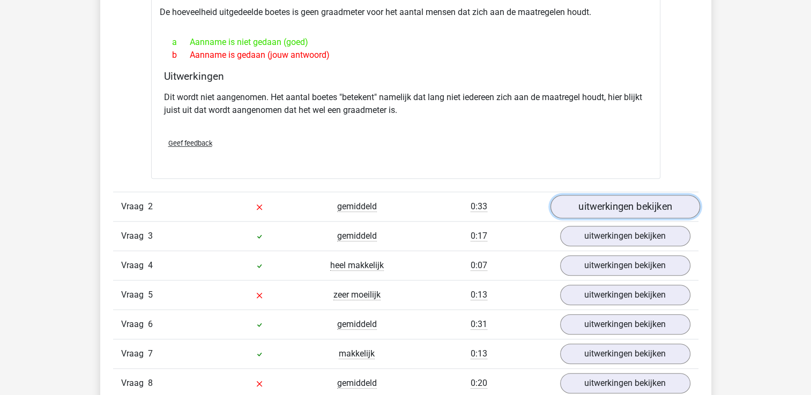
click at [577, 201] on link "uitwerkingen bekijken" at bounding box center [624, 207] width 149 height 24
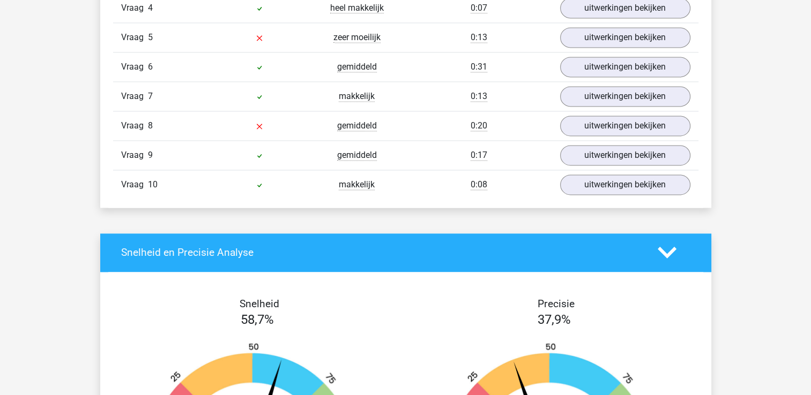
scroll to position [1502, 0]
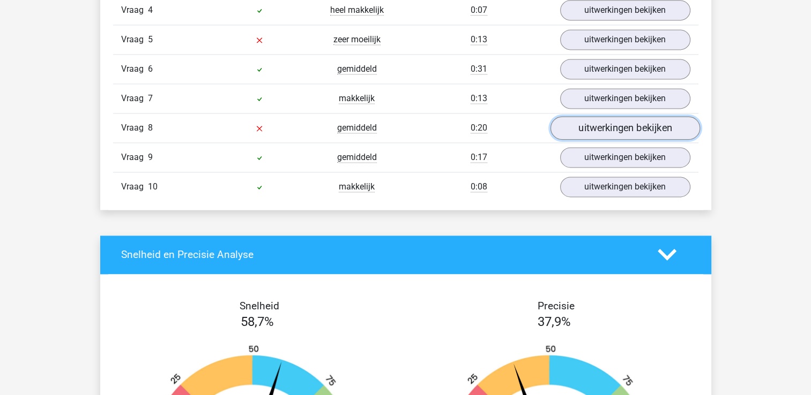
click at [597, 132] on link "uitwerkingen bekijken" at bounding box center [624, 128] width 149 height 24
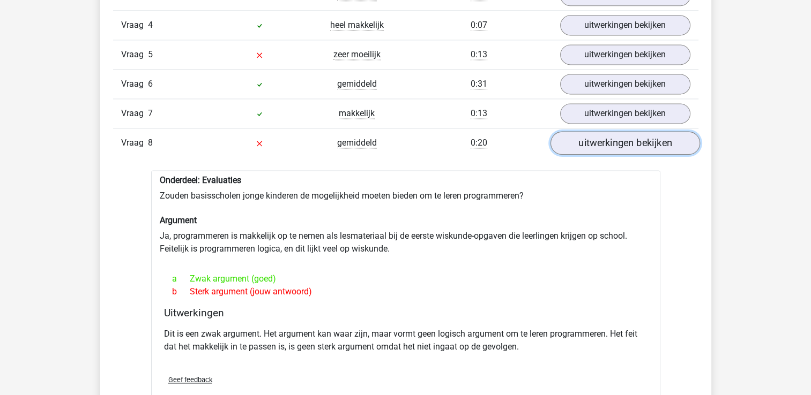
scroll to position [1459, 0]
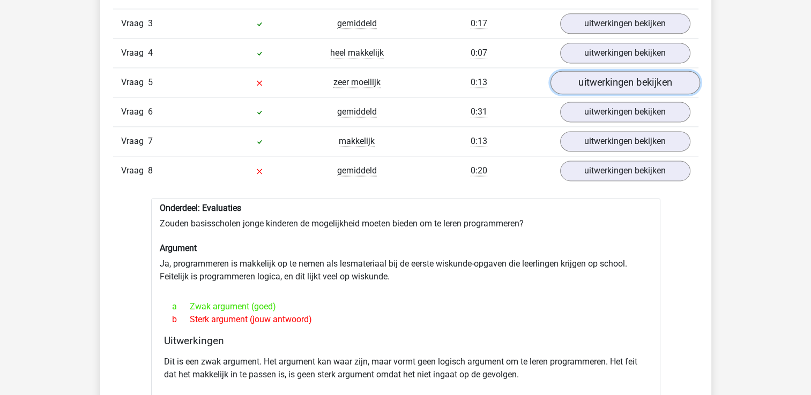
click at [591, 80] on link "uitwerkingen bekijken" at bounding box center [624, 83] width 149 height 24
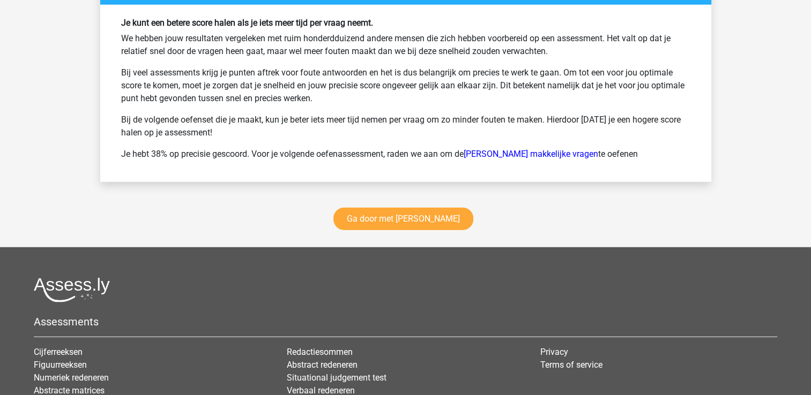
scroll to position [2754, 0]
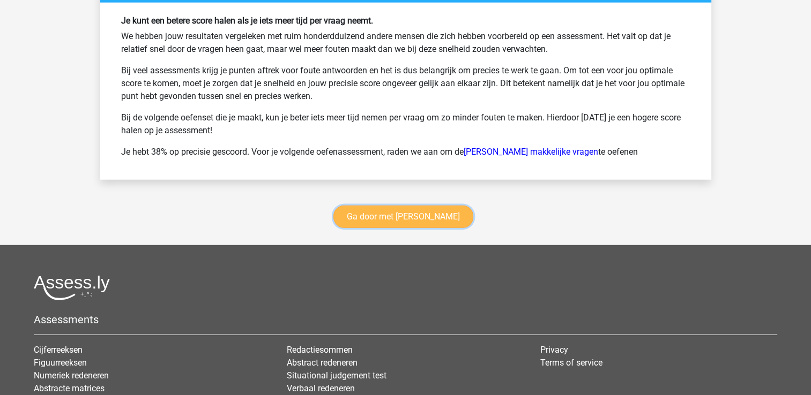
click at [431, 215] on link "Ga door met watson glaser" at bounding box center [403, 217] width 140 height 22
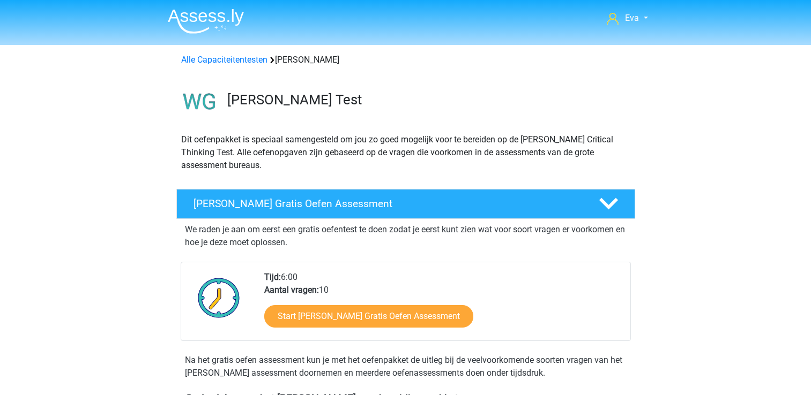
scroll to position [490, 0]
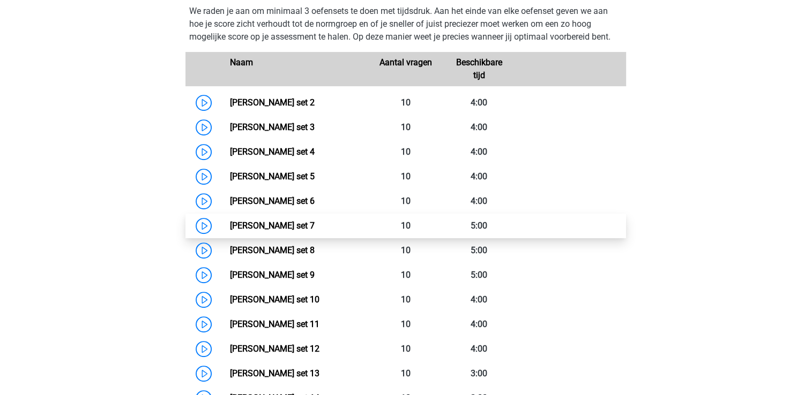
click at [314, 221] on link "[PERSON_NAME] set 7" at bounding box center [272, 226] width 85 height 10
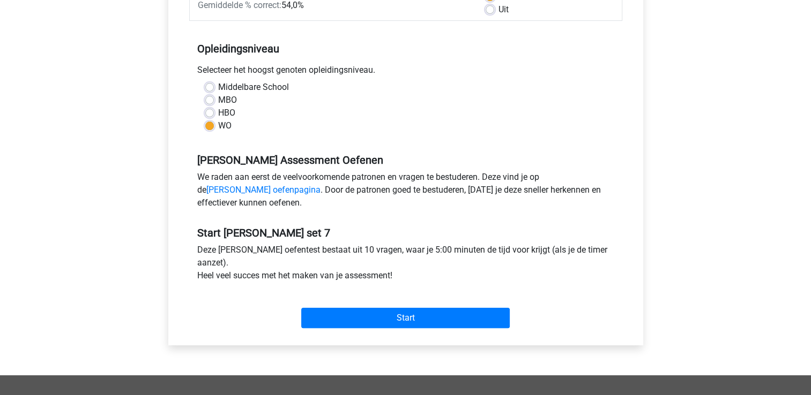
scroll to position [192, 0]
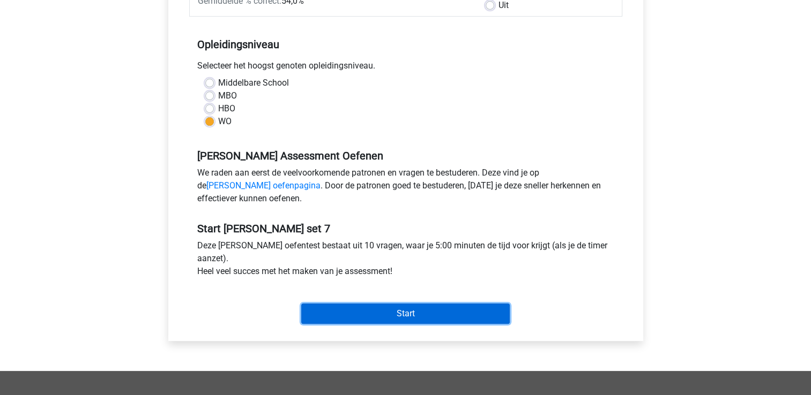
click at [410, 321] on input "Start" at bounding box center [405, 314] width 208 height 20
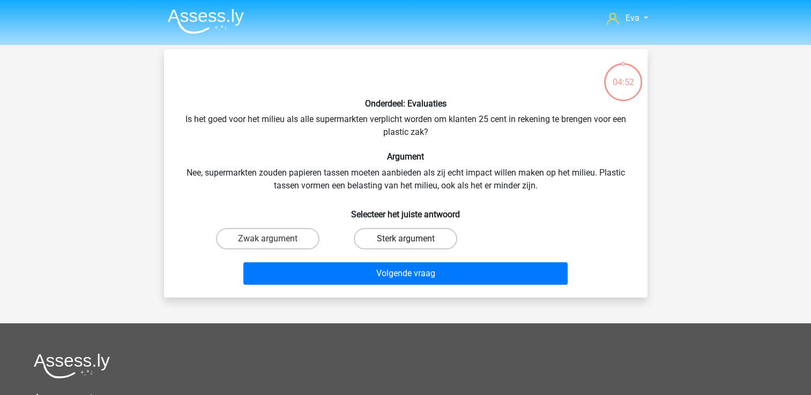
click at [386, 237] on label "Sterk argument" at bounding box center [405, 238] width 103 height 21
click at [405, 239] on input "Sterk argument" at bounding box center [408, 242] width 7 height 7
radio input "true"
click at [292, 237] on label "Zwak argument" at bounding box center [267, 238] width 103 height 21
click at [274, 239] on input "Zwak argument" at bounding box center [270, 242] width 7 height 7
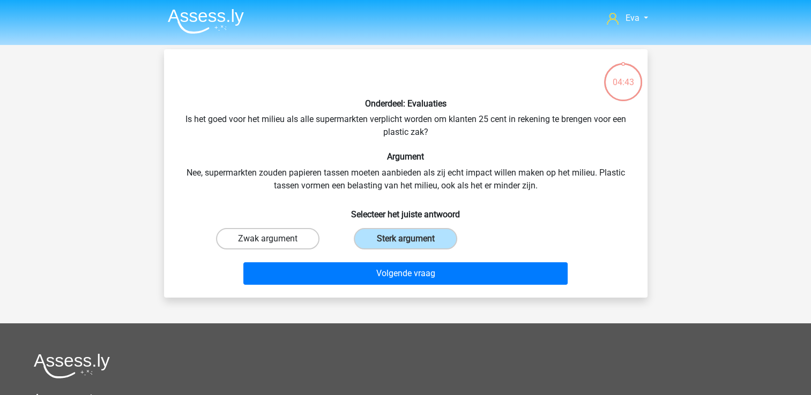
radio input "true"
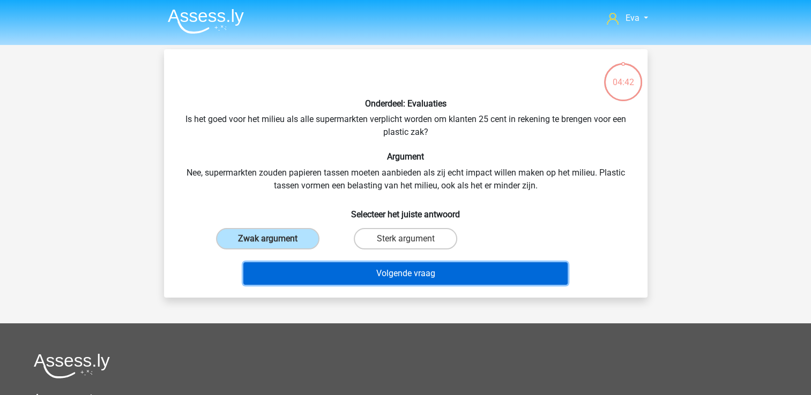
click at [311, 280] on button "Volgende vraag" at bounding box center [405, 273] width 324 height 22
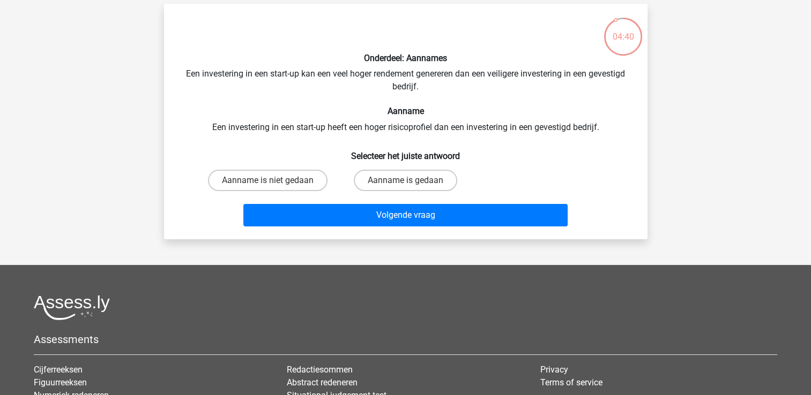
scroll to position [28, 0]
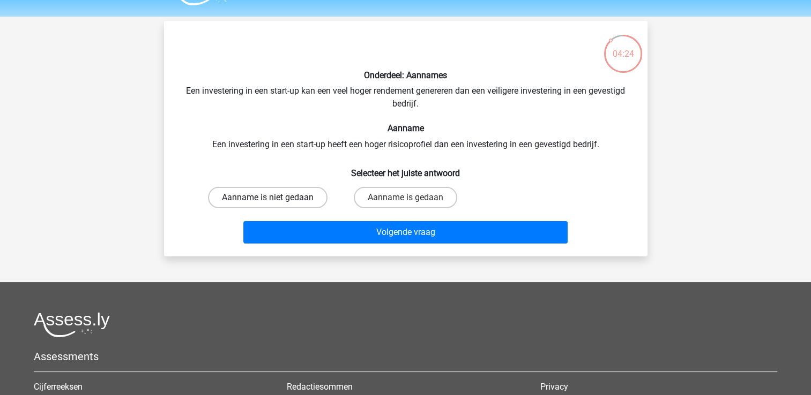
click at [310, 198] on label "Aanname is niet gedaan" at bounding box center [267, 197] width 119 height 21
click at [274, 198] on input "Aanname is niet gedaan" at bounding box center [270, 201] width 7 height 7
radio input "true"
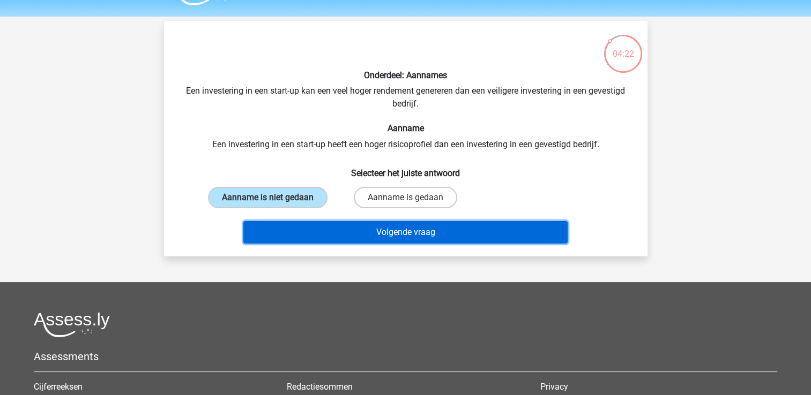
click at [388, 238] on button "Volgende vraag" at bounding box center [405, 232] width 324 height 22
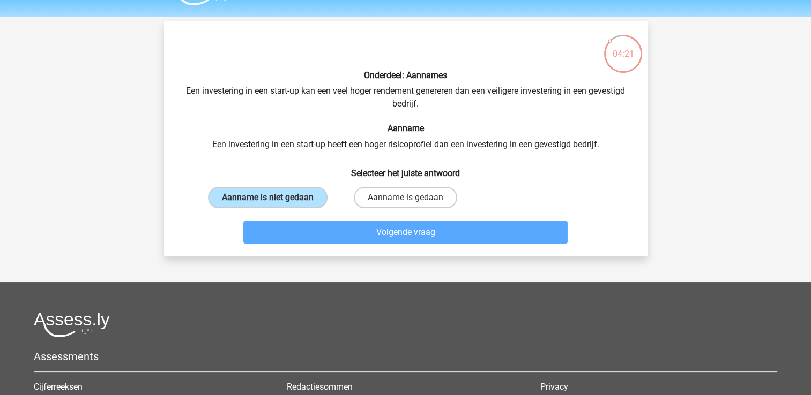
scroll to position [49, 0]
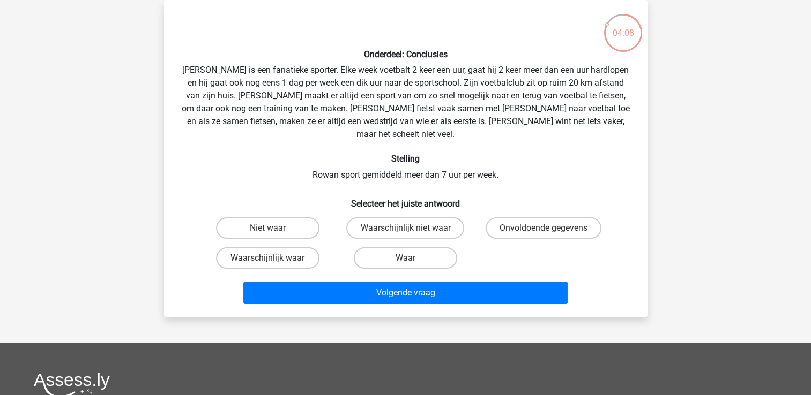
click at [406, 258] on input "Waar" at bounding box center [408, 261] width 7 height 7
radio input "true"
click at [289, 250] on label "Waarschijnlijk waar" at bounding box center [267, 257] width 103 height 21
click at [274, 258] on input "Waarschijnlijk waar" at bounding box center [270, 261] width 7 height 7
radio input "true"
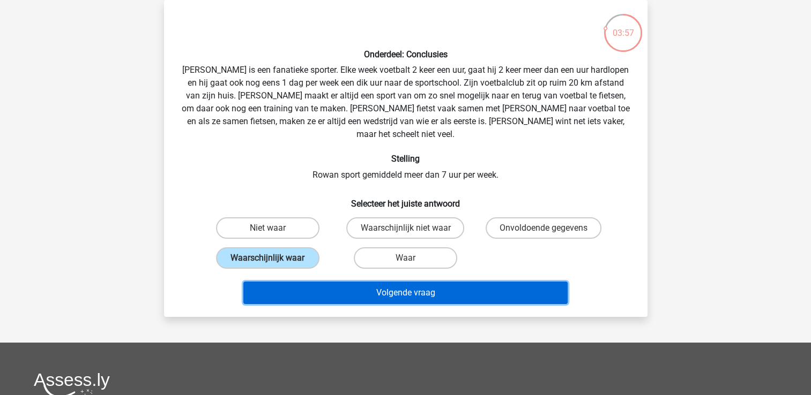
click at [367, 282] on button "Volgende vraag" at bounding box center [405, 293] width 324 height 22
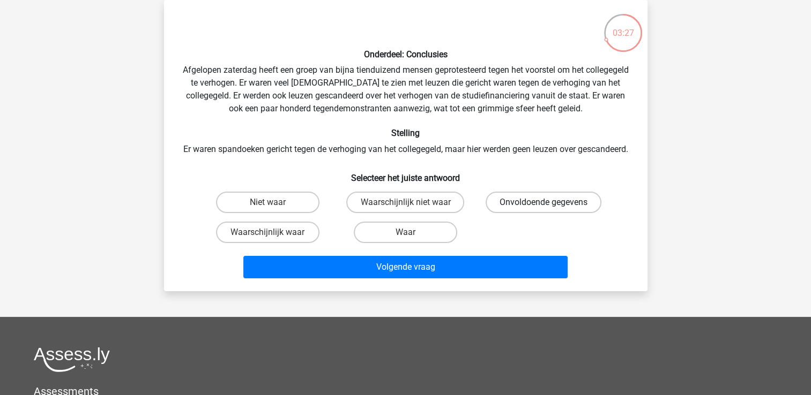
click at [539, 213] on label "Onvoldoende gegevens" at bounding box center [543, 202] width 116 height 21
click at [543, 209] on input "Onvoldoende gegevens" at bounding box center [546, 205] width 7 height 7
radio input "true"
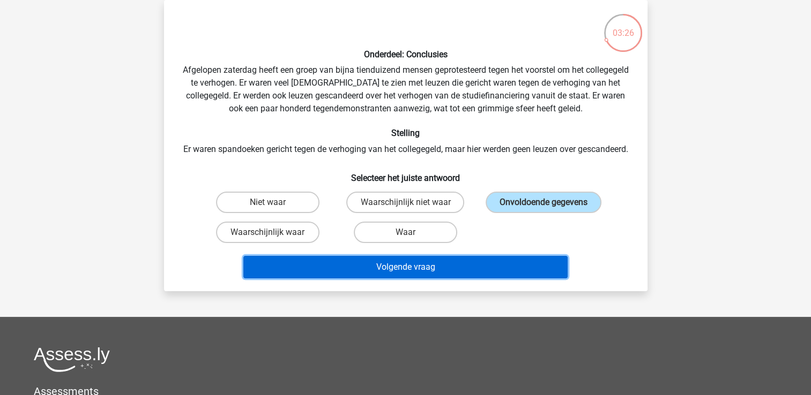
click at [531, 276] on button "Volgende vraag" at bounding box center [405, 267] width 324 height 22
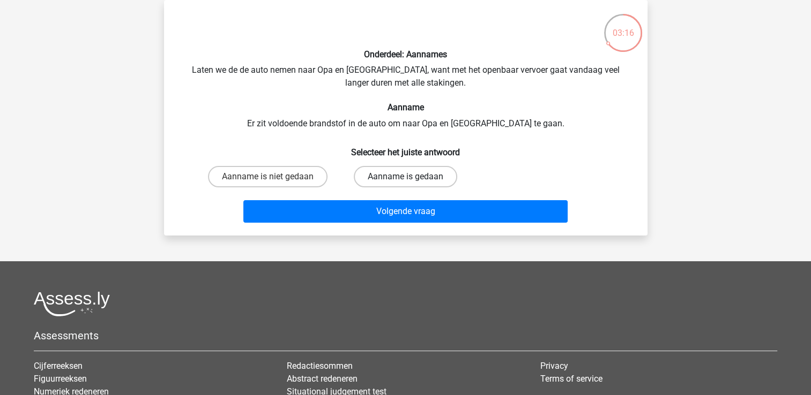
click at [444, 177] on label "Aanname is gedaan" at bounding box center [405, 176] width 103 height 21
click at [412, 177] on input "Aanname is gedaan" at bounding box center [408, 180] width 7 height 7
radio input "true"
click at [304, 172] on label "Aanname is niet gedaan" at bounding box center [267, 176] width 119 height 21
click at [274, 177] on input "Aanname is niet gedaan" at bounding box center [270, 180] width 7 height 7
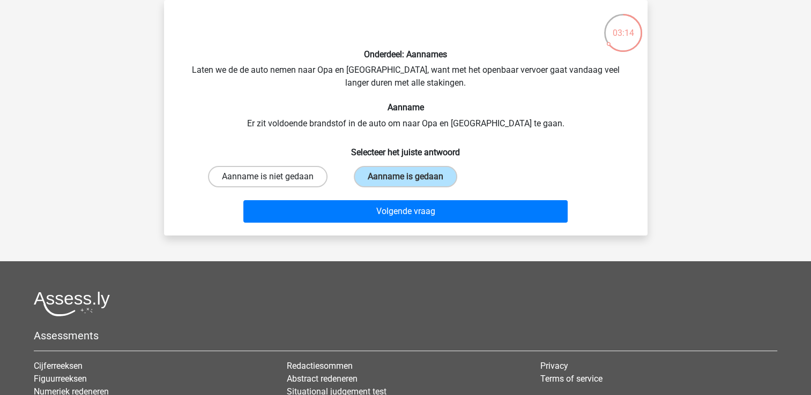
radio input "true"
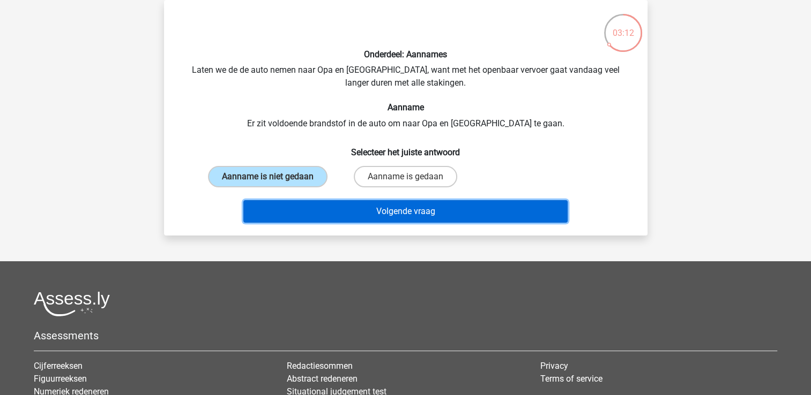
click at [323, 212] on button "Volgende vraag" at bounding box center [405, 211] width 324 height 22
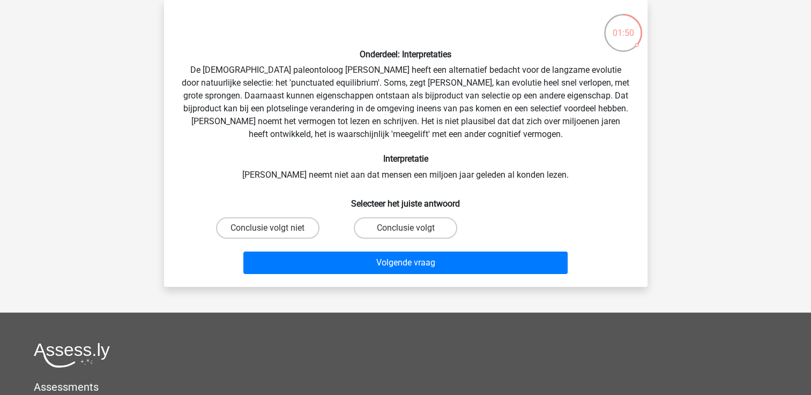
click at [336, 183] on div "Onderdeel: Interpretaties De Amerikaanse paleontoloog Stephen Jay Gould heeft e…" at bounding box center [405, 144] width 475 height 270
click at [312, 235] on label "Conclusie volgt niet" at bounding box center [267, 227] width 103 height 21
click at [274, 235] on input "Conclusie volgt niet" at bounding box center [270, 231] width 7 height 7
radio input "true"
click at [378, 222] on label "Conclusie volgt" at bounding box center [405, 227] width 103 height 21
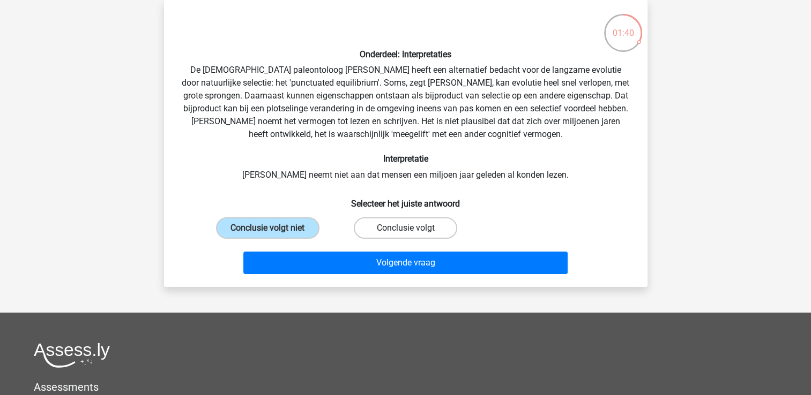
click at [405, 228] on input "Conclusie volgt" at bounding box center [408, 231] width 7 height 7
radio input "true"
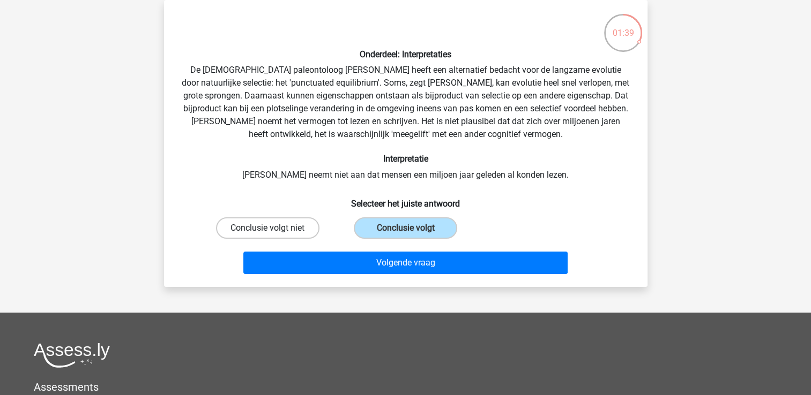
click at [311, 224] on label "Conclusie volgt niet" at bounding box center [267, 227] width 103 height 21
click at [274, 228] on input "Conclusie volgt niet" at bounding box center [270, 231] width 7 height 7
radio input "true"
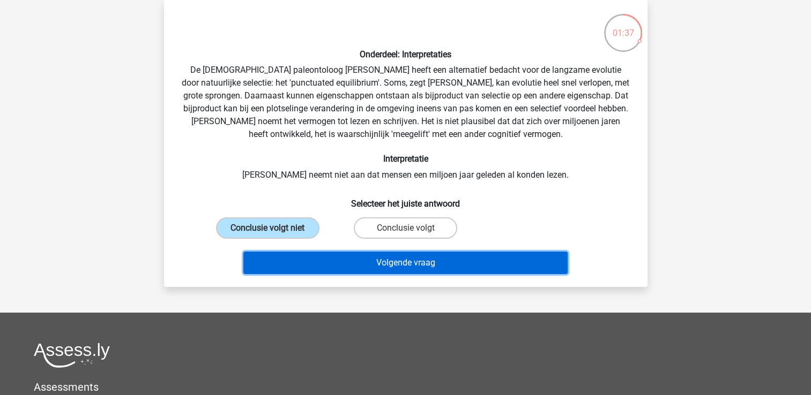
click at [326, 260] on button "Volgende vraag" at bounding box center [405, 263] width 324 height 22
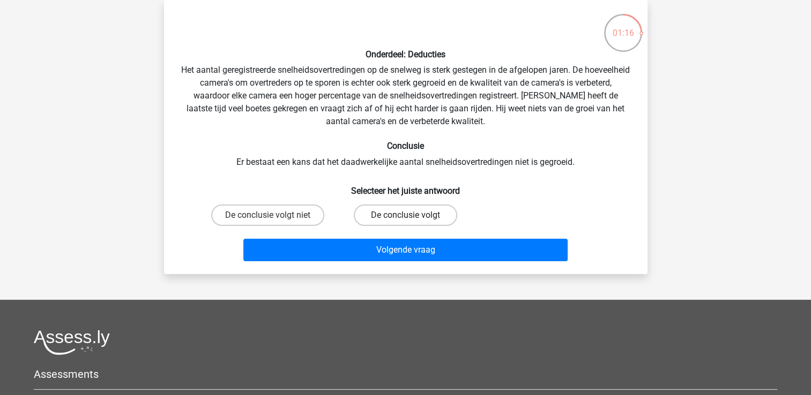
click at [373, 215] on label "De conclusie volgt" at bounding box center [405, 215] width 103 height 21
click at [405, 215] on input "De conclusie volgt" at bounding box center [408, 218] width 7 height 7
radio input "true"
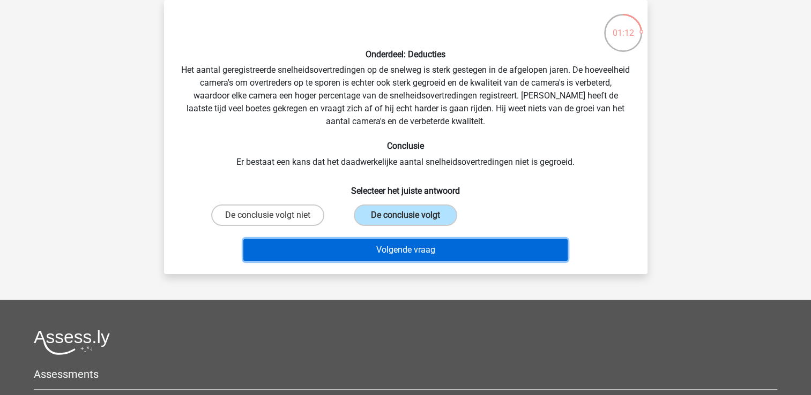
click at [467, 249] on button "Volgende vraag" at bounding box center [405, 250] width 324 height 22
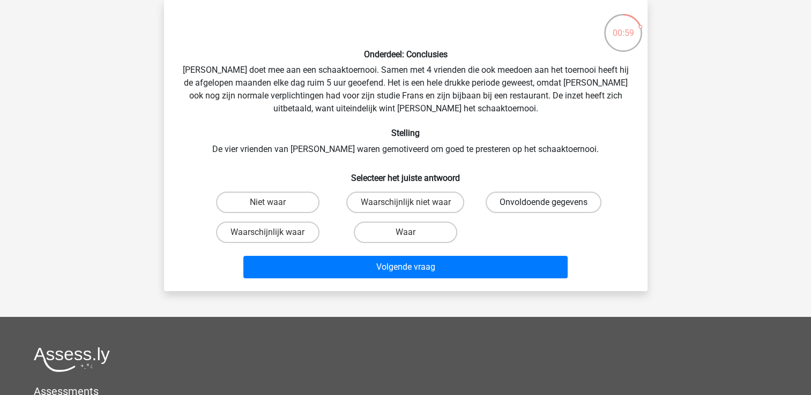
click at [510, 199] on label "Onvoldoende gegevens" at bounding box center [543, 202] width 116 height 21
click at [543, 202] on input "Onvoldoende gegevens" at bounding box center [546, 205] width 7 height 7
radio input "true"
click at [360, 205] on label "Waarschijnlijk niet waar" at bounding box center [405, 202] width 118 height 21
click at [405, 205] on input "Waarschijnlijk niet waar" at bounding box center [408, 205] width 7 height 7
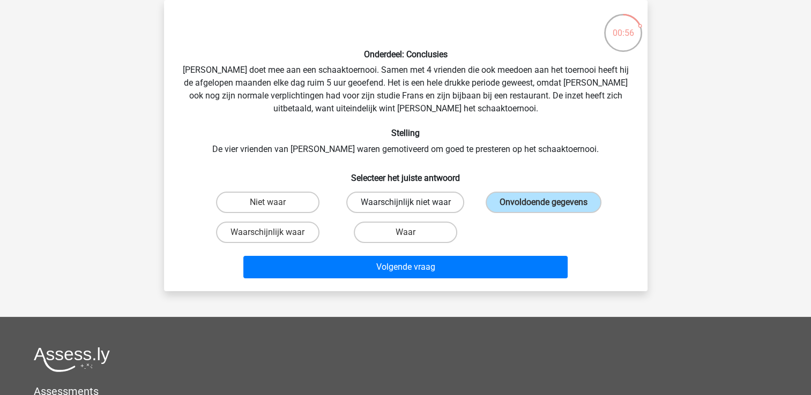
radio input "true"
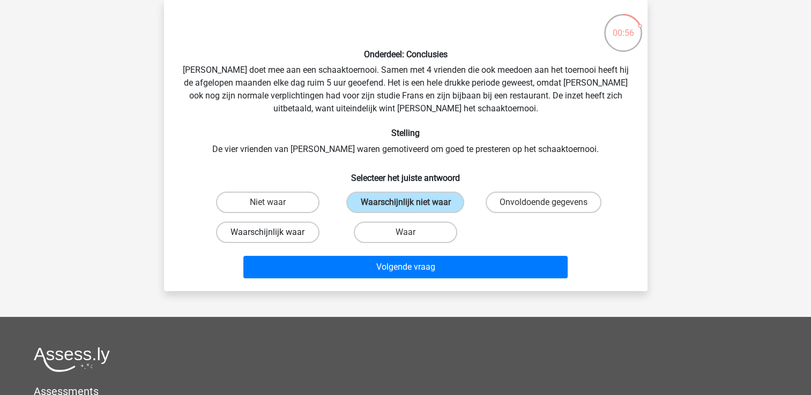
click at [295, 229] on label "Waarschijnlijk waar" at bounding box center [267, 232] width 103 height 21
click at [274, 232] on input "Waarschijnlijk waar" at bounding box center [270, 235] width 7 height 7
radio input "true"
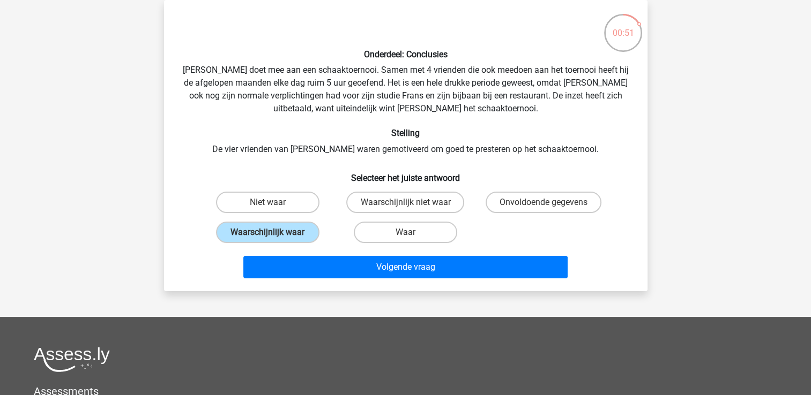
click at [485, 195] on div "Onvoldoende gegevens" at bounding box center [542, 202] width 129 height 21
click at [491, 199] on label "Onvoldoende gegevens" at bounding box center [543, 202] width 116 height 21
click at [543, 202] on input "Onvoldoende gegevens" at bounding box center [546, 205] width 7 height 7
radio input "true"
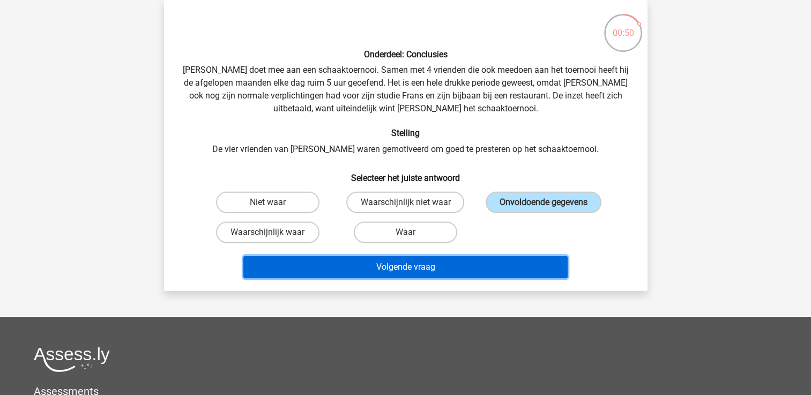
click at [489, 271] on button "Volgende vraag" at bounding box center [405, 267] width 324 height 22
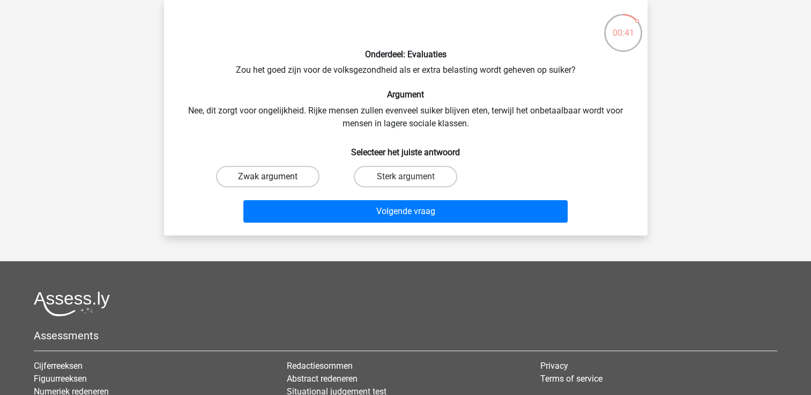
click at [309, 176] on label "Zwak argument" at bounding box center [267, 176] width 103 height 21
click at [274, 177] on input "Zwak argument" at bounding box center [270, 180] width 7 height 7
radio input "true"
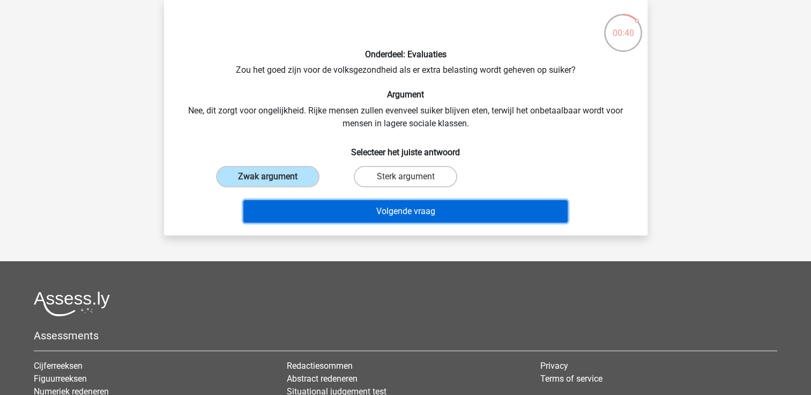
click at [332, 213] on button "Volgende vraag" at bounding box center [405, 211] width 324 height 22
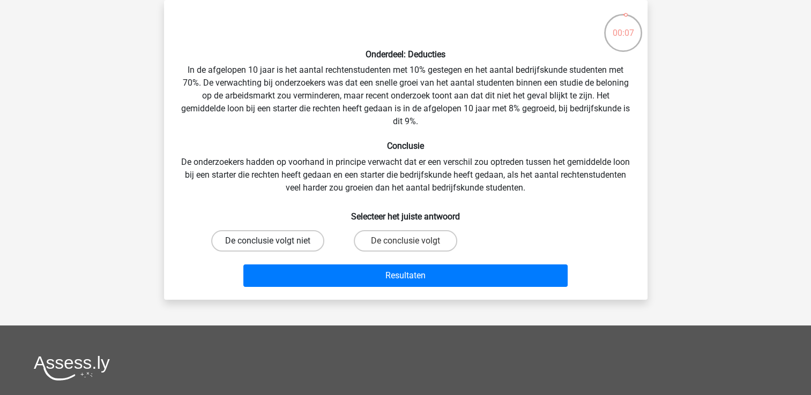
click at [304, 242] on label "De conclusie volgt niet" at bounding box center [267, 240] width 113 height 21
click at [274, 242] on input "De conclusie volgt niet" at bounding box center [270, 244] width 7 height 7
radio input "true"
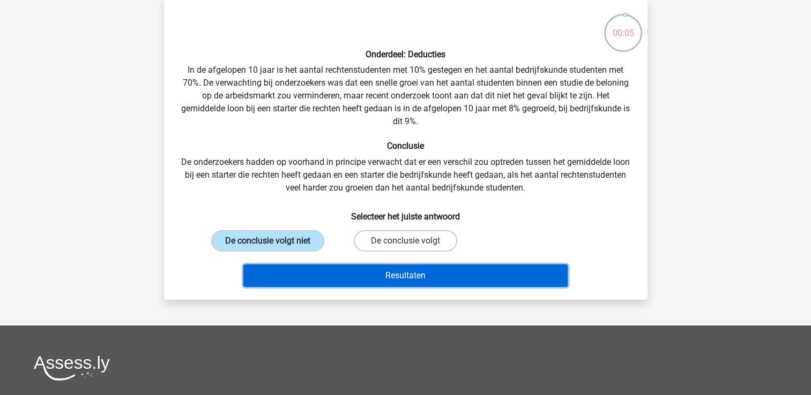
click at [387, 269] on button "Resultaten" at bounding box center [405, 276] width 324 height 22
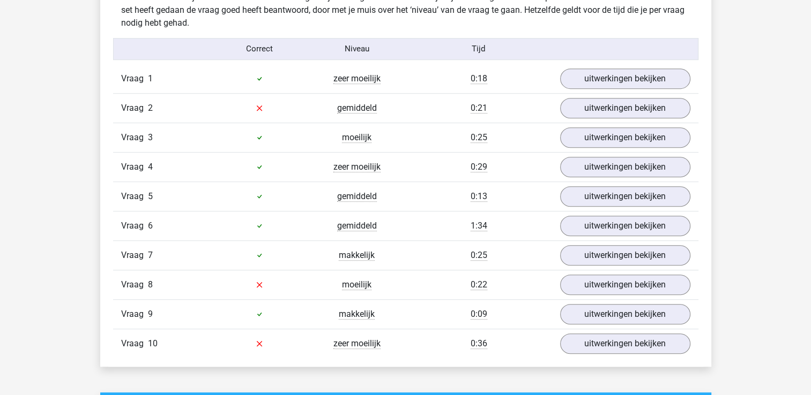
scroll to position [685, 0]
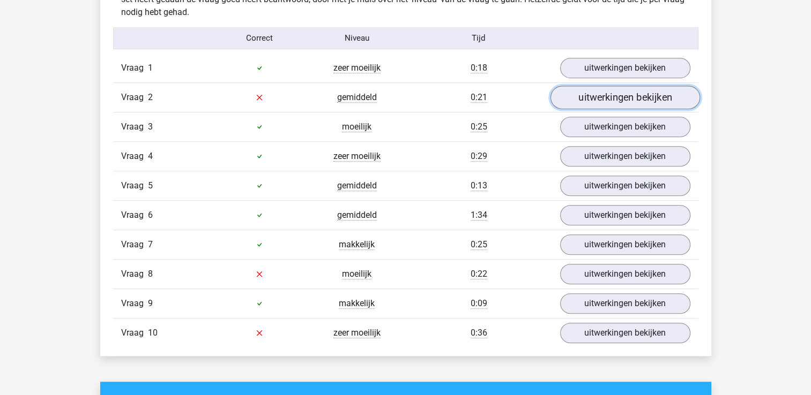
click at [599, 97] on link "uitwerkingen bekijken" at bounding box center [624, 98] width 149 height 24
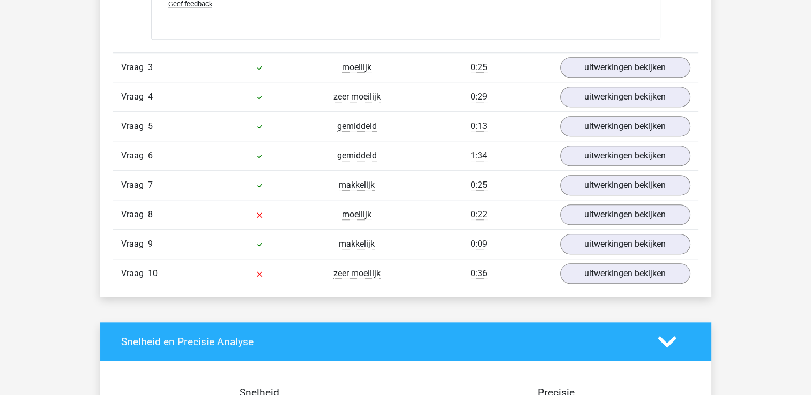
scroll to position [1029, 0]
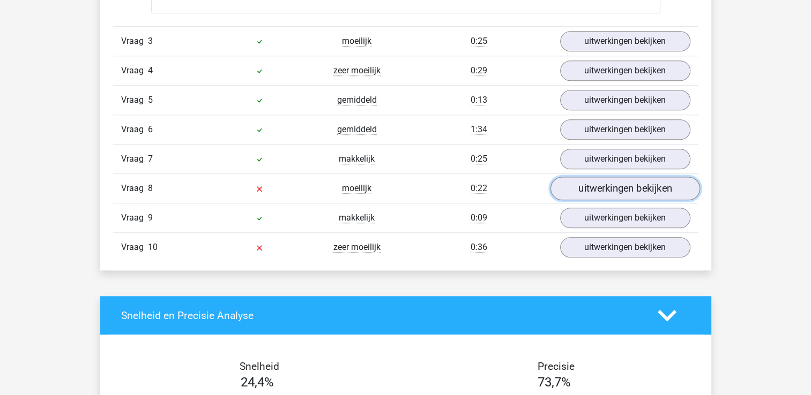
click at [590, 192] on link "uitwerkingen bekijken" at bounding box center [624, 189] width 149 height 24
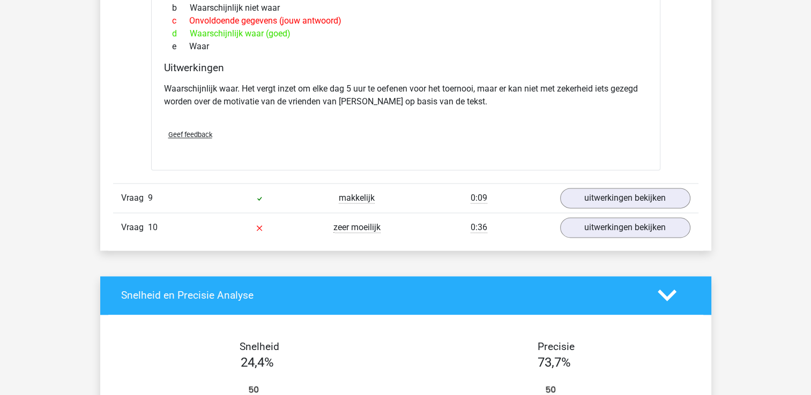
scroll to position [1385, 0]
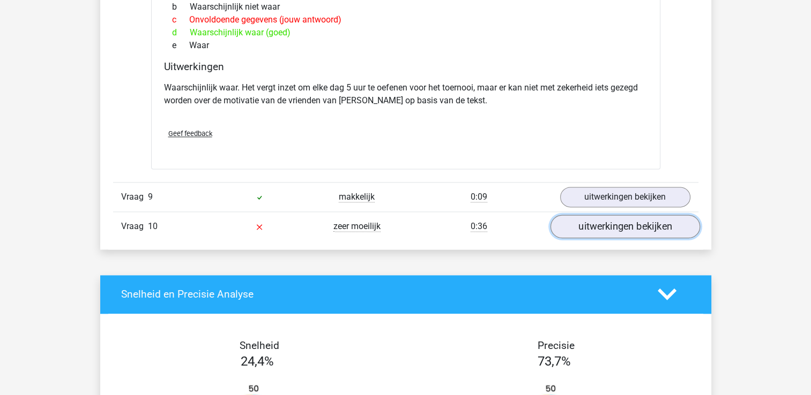
click at [593, 217] on link "uitwerkingen bekijken" at bounding box center [624, 227] width 149 height 24
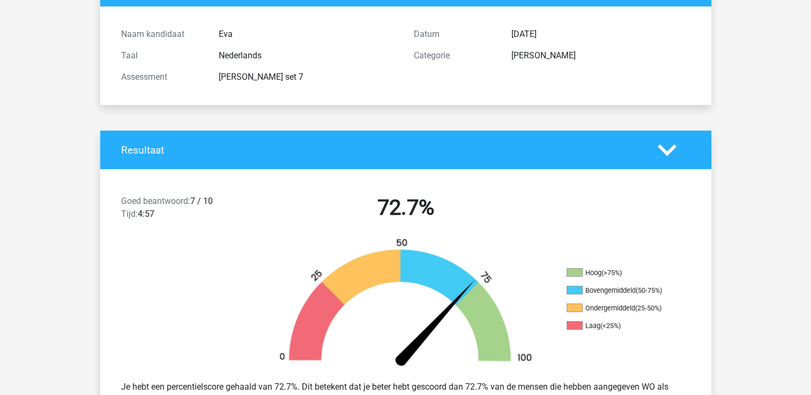
scroll to position [0, 0]
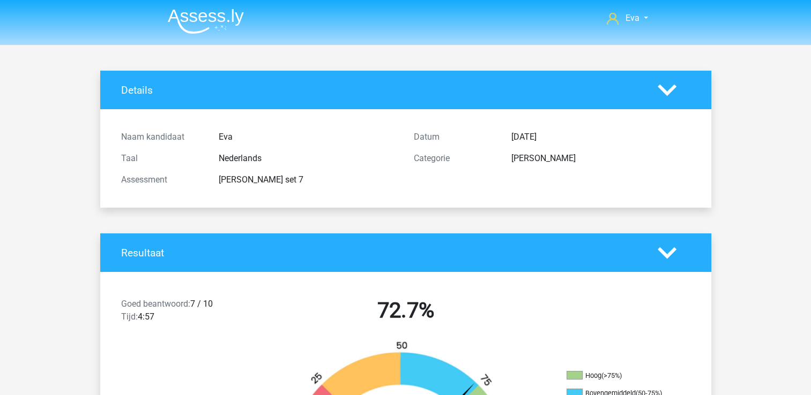
click at [189, 26] on img at bounding box center [206, 21] width 76 height 25
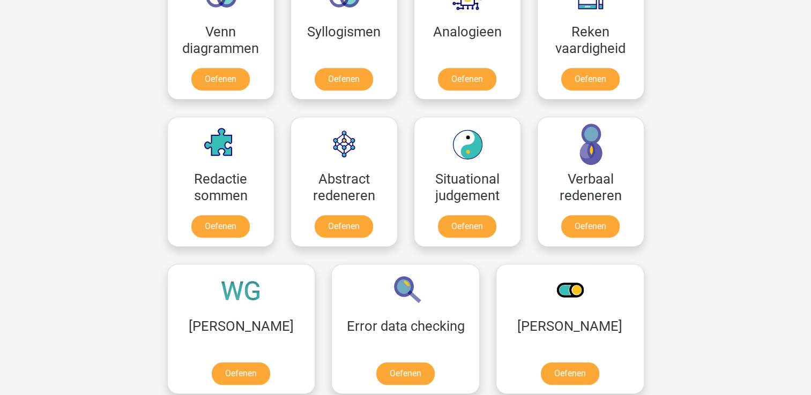
scroll to position [681, 0]
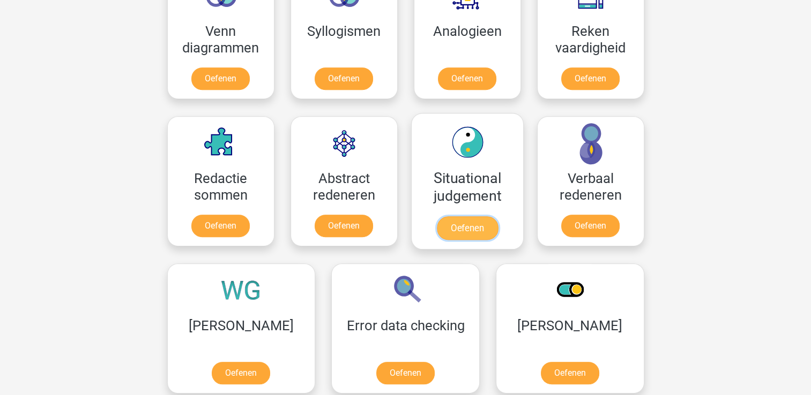
click at [466, 216] on link "Oefenen" at bounding box center [466, 228] width 61 height 24
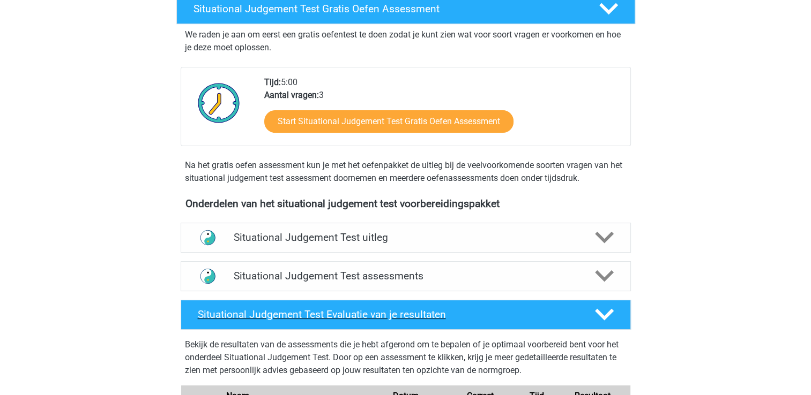
scroll to position [194, 0]
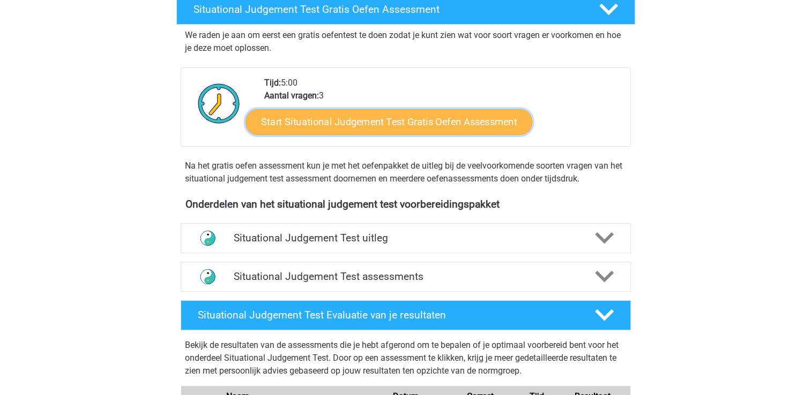
click at [454, 112] on link "Start Situational Judgement Test Gratis Oefen Assessment" at bounding box center [388, 122] width 287 height 26
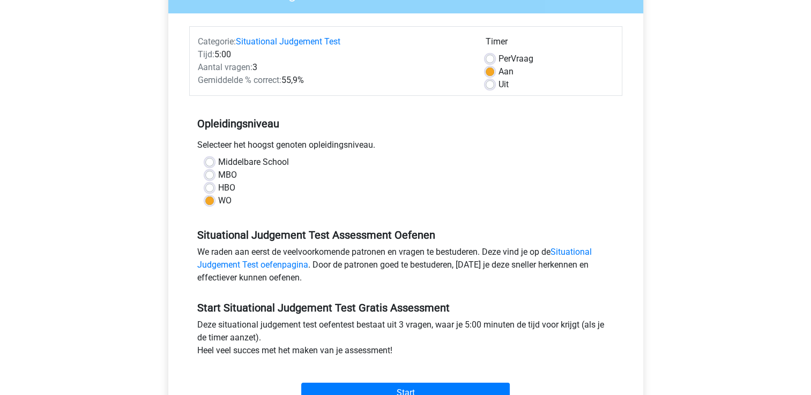
scroll to position [116, 0]
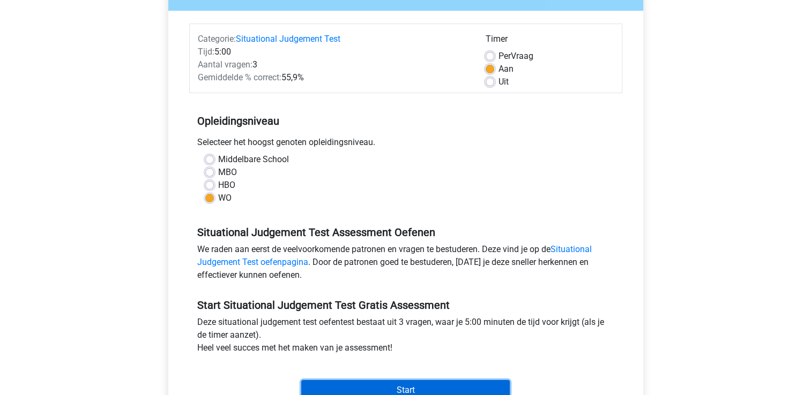
click at [395, 389] on input "Start" at bounding box center [405, 390] width 208 height 20
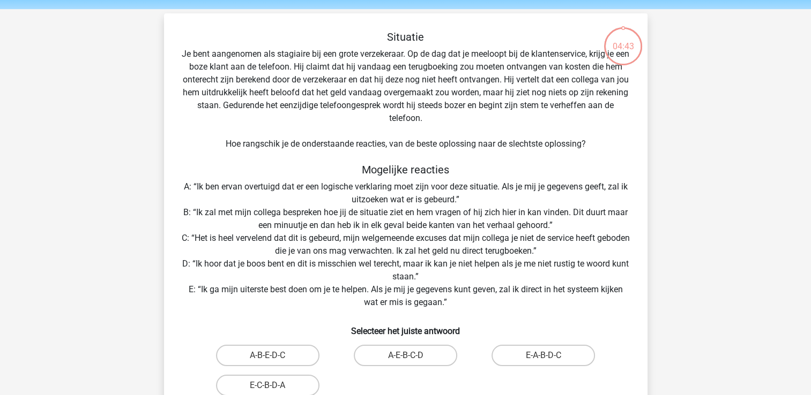
scroll to position [36, 0]
click at [495, 349] on label "E-A-B-D-C" at bounding box center [542, 354] width 103 height 21
click at [543, 355] on input "E-A-B-D-C" at bounding box center [546, 358] width 7 height 7
radio input "true"
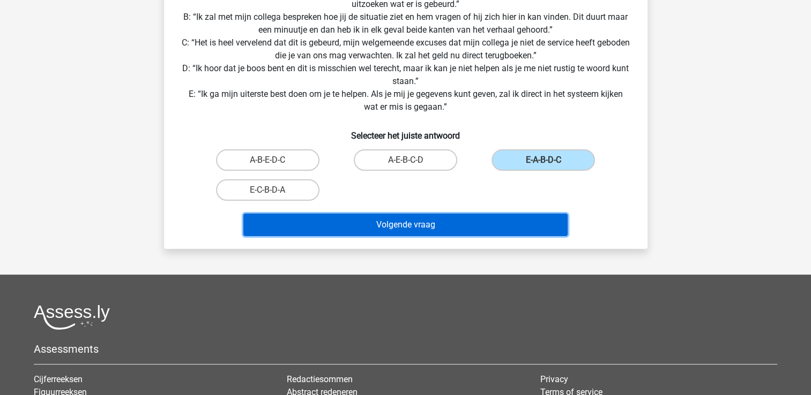
click at [493, 229] on button "Volgende vraag" at bounding box center [405, 225] width 324 height 22
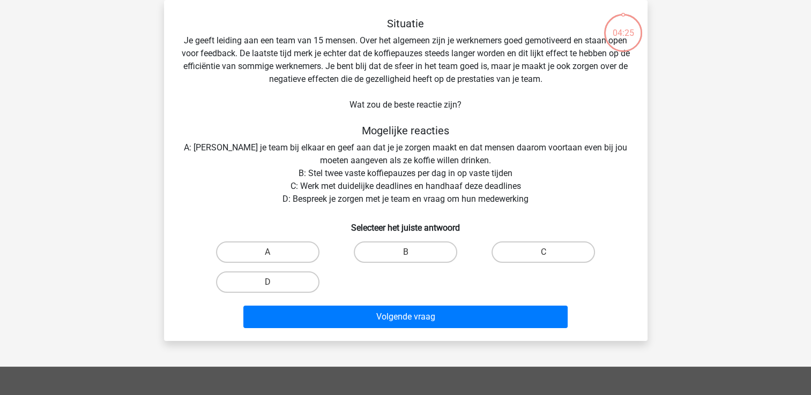
scroll to position [0, 0]
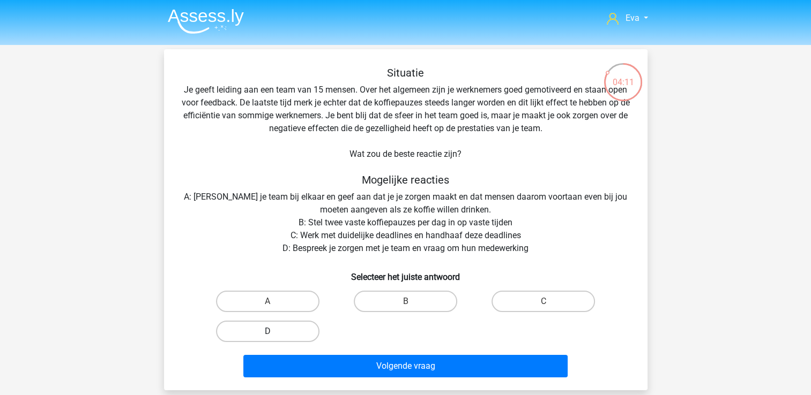
click at [276, 339] on label "D" at bounding box center [267, 331] width 103 height 21
click at [274, 339] on input "D" at bounding box center [270, 335] width 7 height 7
radio input "true"
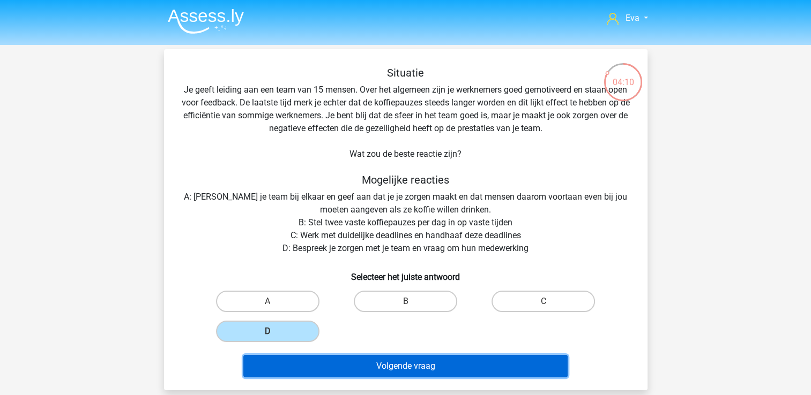
click at [309, 372] on button "Volgende vraag" at bounding box center [405, 366] width 324 height 22
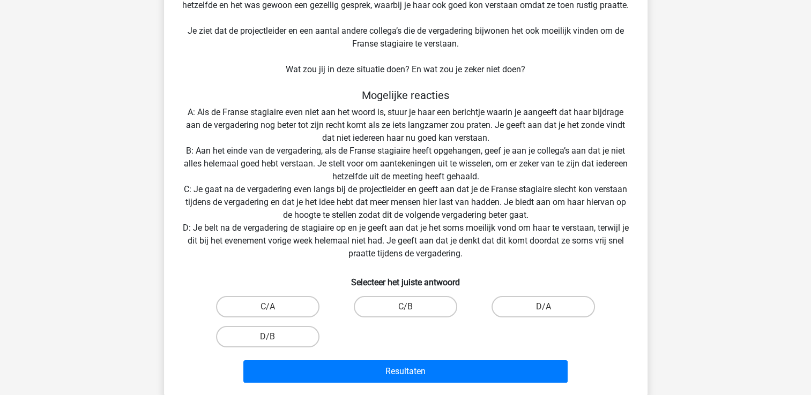
scroll to position [137, 0]
click at [401, 305] on label "C/B" at bounding box center [405, 306] width 103 height 21
click at [405, 306] on input "C/B" at bounding box center [408, 309] width 7 height 7
radio input "true"
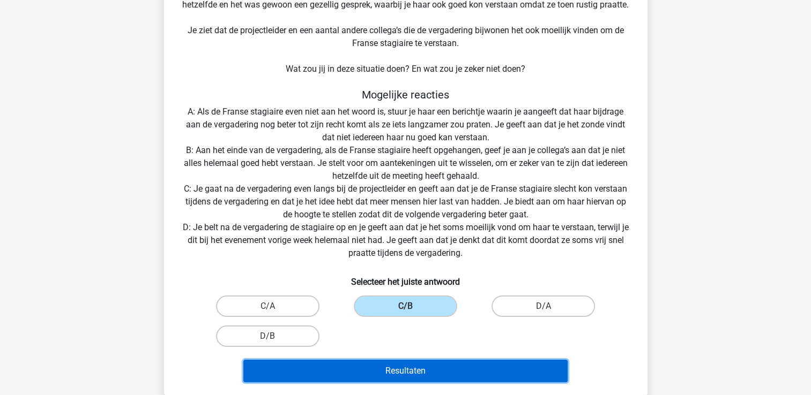
click at [388, 378] on button "Resultaten" at bounding box center [405, 371] width 324 height 22
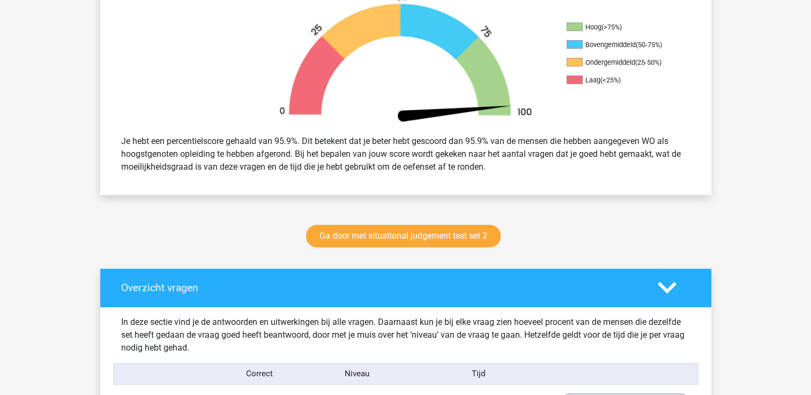
scroll to position [349, 0]
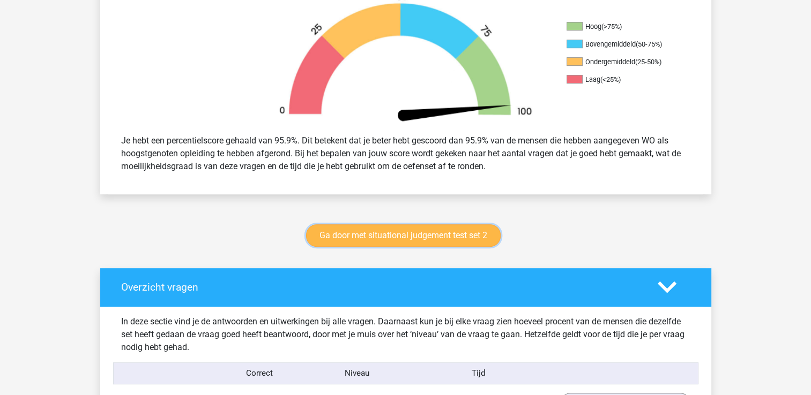
click at [443, 234] on link "Ga door met situational judgement test set 2" at bounding box center [403, 235] width 194 height 22
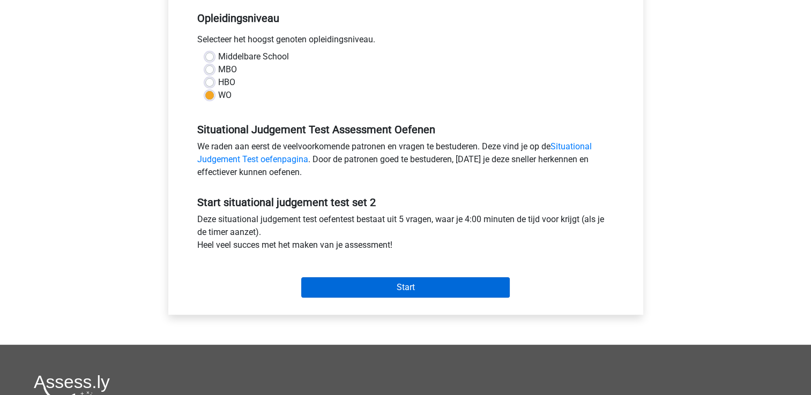
scroll to position [231, 0]
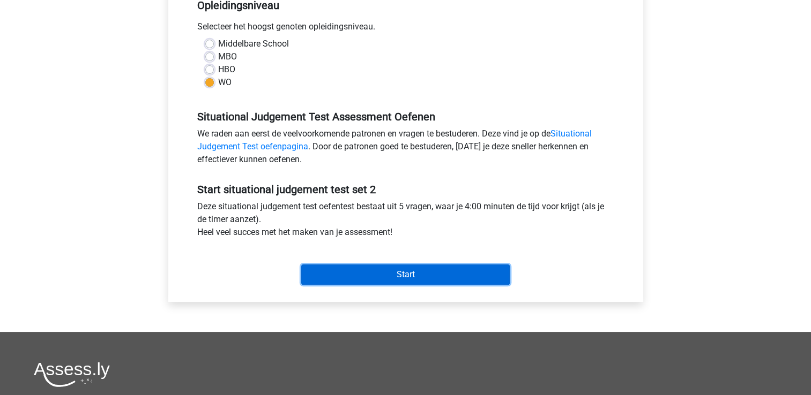
click at [468, 279] on input "Start" at bounding box center [405, 275] width 208 height 20
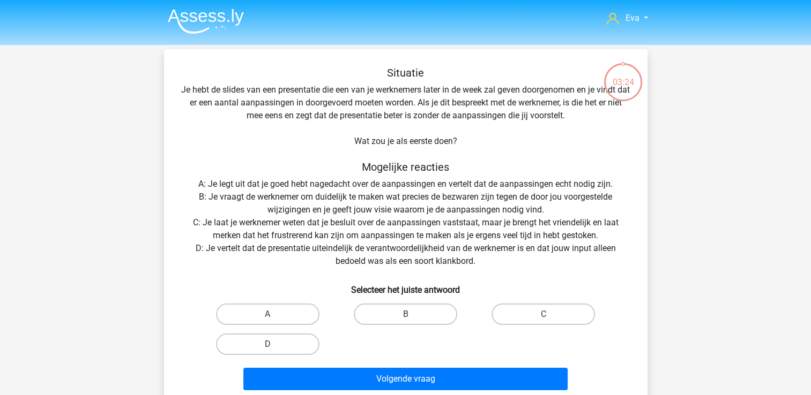
scroll to position [21, 0]
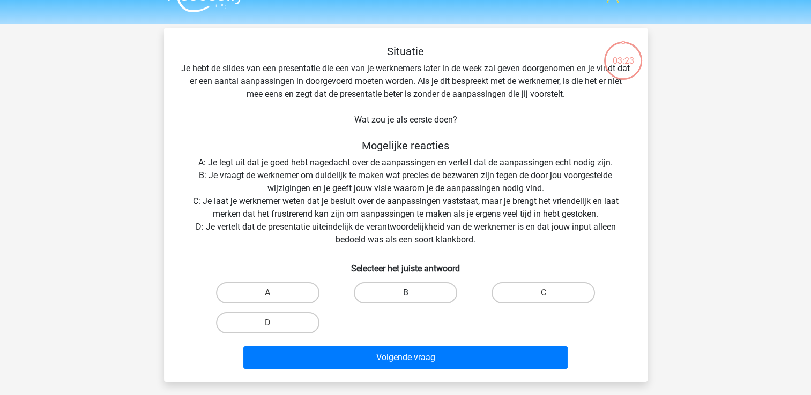
click at [431, 296] on label "B" at bounding box center [405, 292] width 103 height 21
click at [412, 296] on input "B" at bounding box center [408, 296] width 7 height 7
radio input "true"
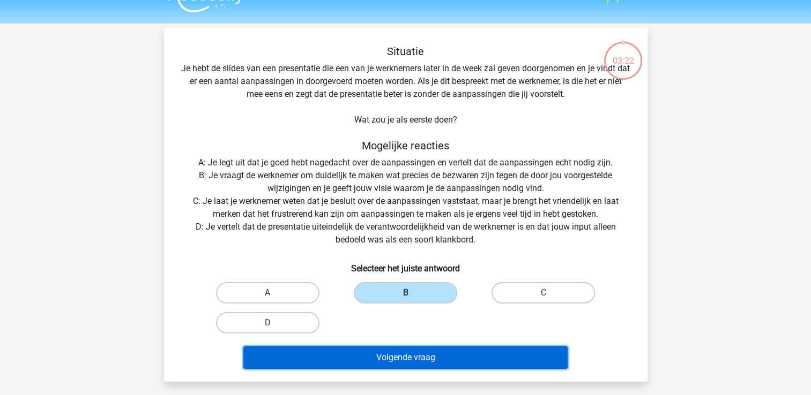
click at [423, 359] on button "Volgende vraag" at bounding box center [405, 358] width 324 height 22
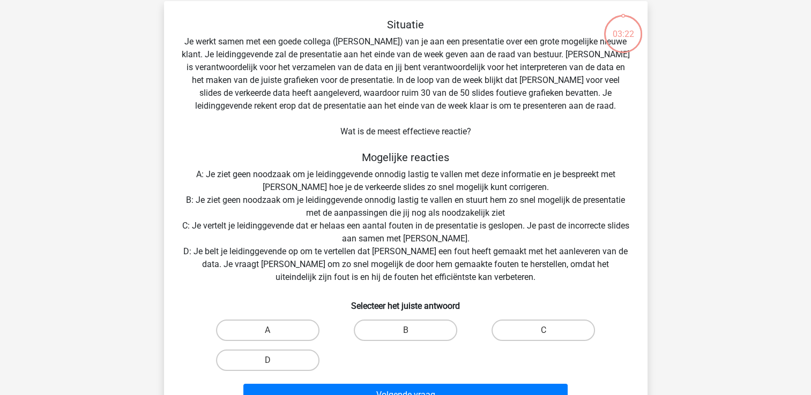
scroll to position [49, 0]
click at [508, 334] on label "C" at bounding box center [542, 329] width 103 height 21
click at [543, 334] on input "C" at bounding box center [546, 332] width 7 height 7
radio input "true"
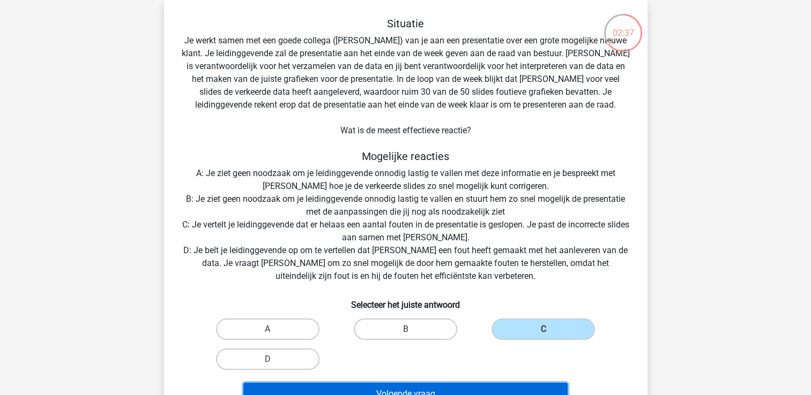
click at [490, 386] on button "Volgende vraag" at bounding box center [405, 394] width 324 height 22
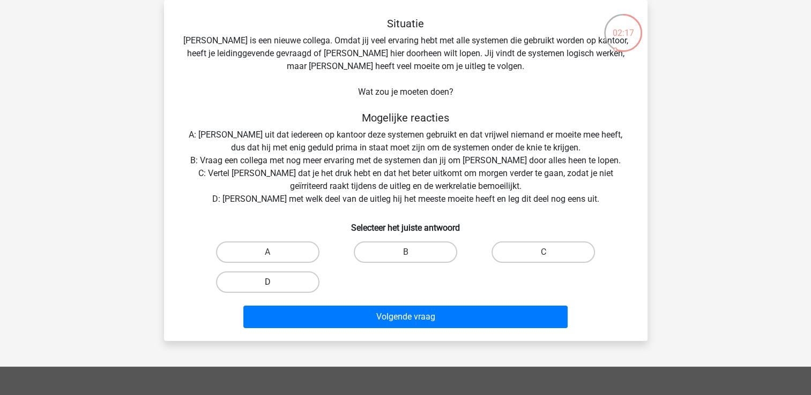
click at [285, 277] on label "D" at bounding box center [267, 282] width 103 height 21
click at [274, 282] on input "D" at bounding box center [270, 285] width 7 height 7
radio input "true"
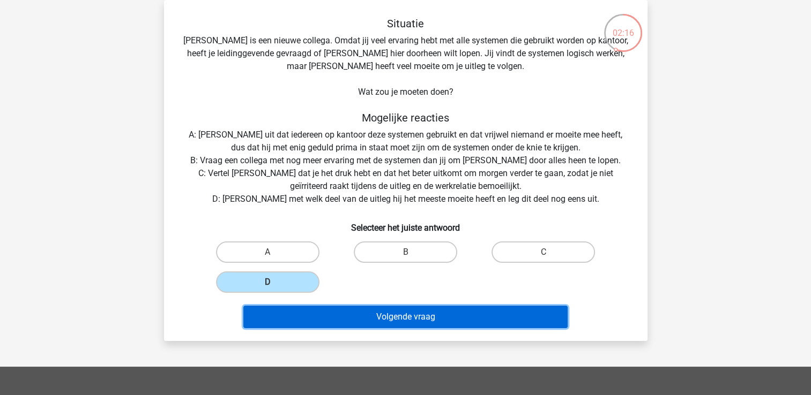
click at [299, 309] on button "Volgende vraag" at bounding box center [405, 317] width 324 height 22
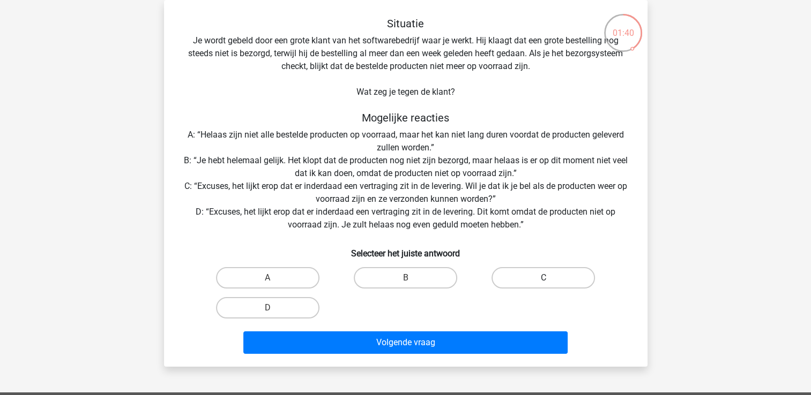
click at [514, 278] on label "C" at bounding box center [542, 277] width 103 height 21
click at [543, 278] on input "C" at bounding box center [546, 281] width 7 height 7
radio input "true"
click at [499, 359] on div "Situatie Je wordt gebeld door een grote klant van het softwarebedrijf waar je w…" at bounding box center [405, 183] width 483 height 367
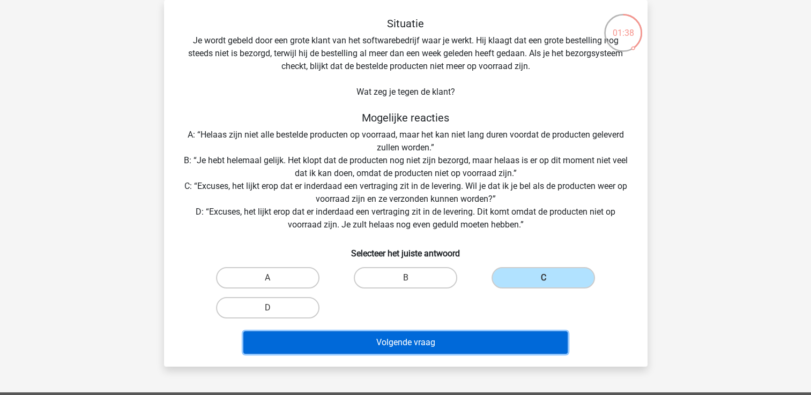
click at [499, 348] on button "Volgende vraag" at bounding box center [405, 343] width 324 height 22
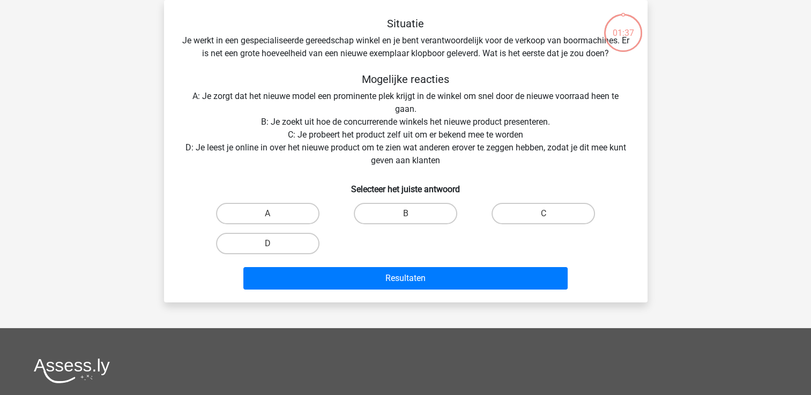
scroll to position [20, 0]
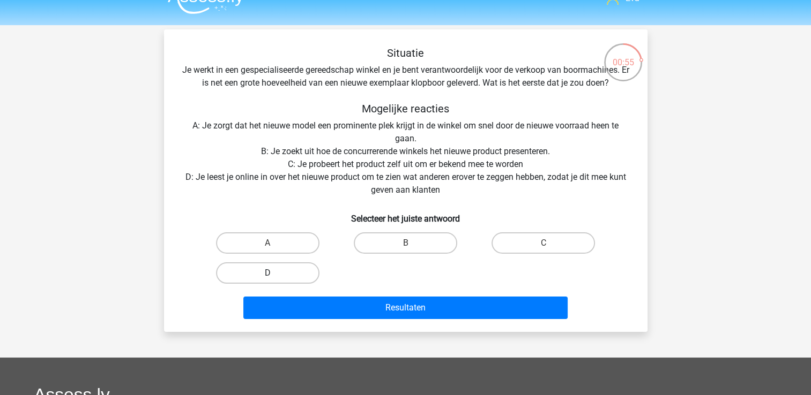
click at [263, 265] on label "D" at bounding box center [267, 272] width 103 height 21
click at [267, 273] on input "D" at bounding box center [270, 276] width 7 height 7
radio input "true"
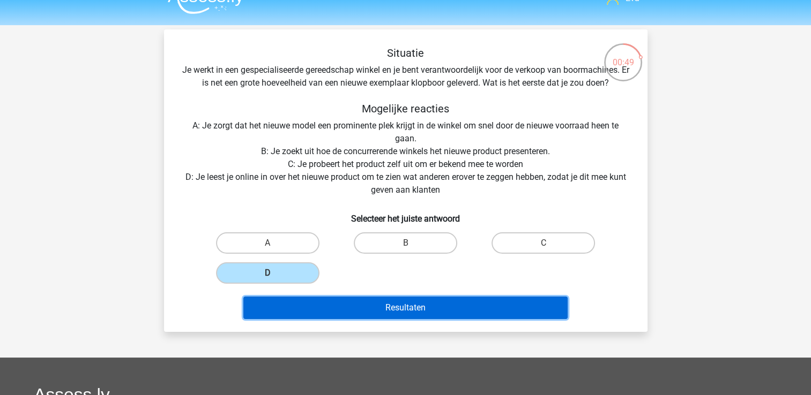
click at [431, 314] on button "Resultaten" at bounding box center [405, 308] width 324 height 22
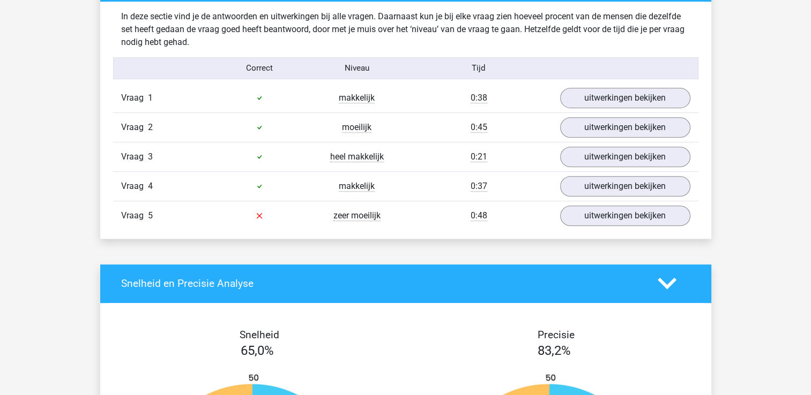
scroll to position [631, 0]
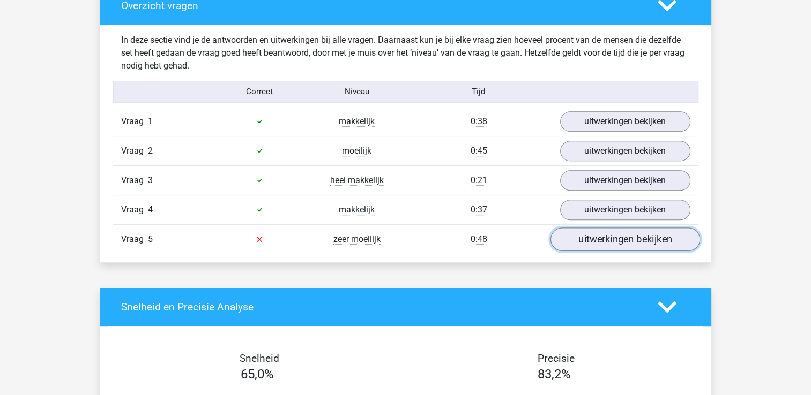
click at [607, 247] on link "uitwerkingen bekijken" at bounding box center [624, 240] width 149 height 24
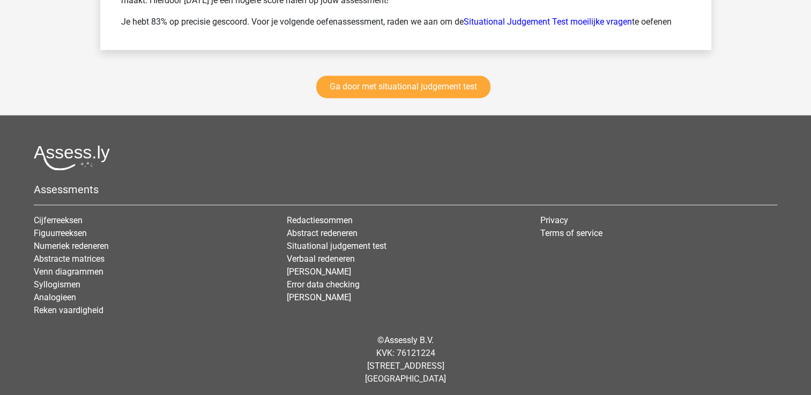
scroll to position [1712, 0]
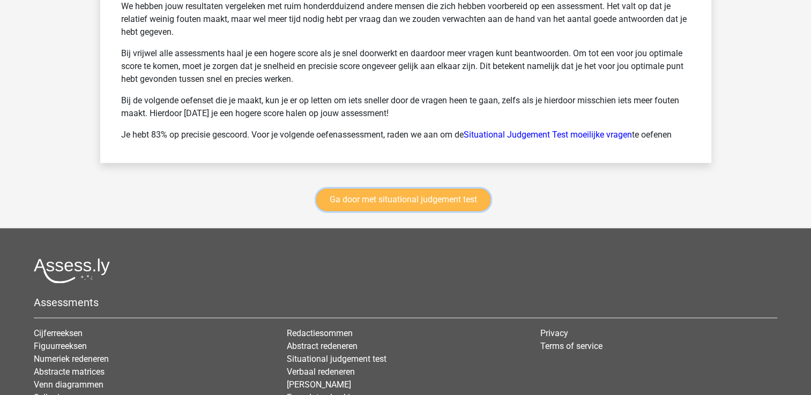
click at [462, 200] on link "Ga door met situational judgement test" at bounding box center [403, 200] width 174 height 22
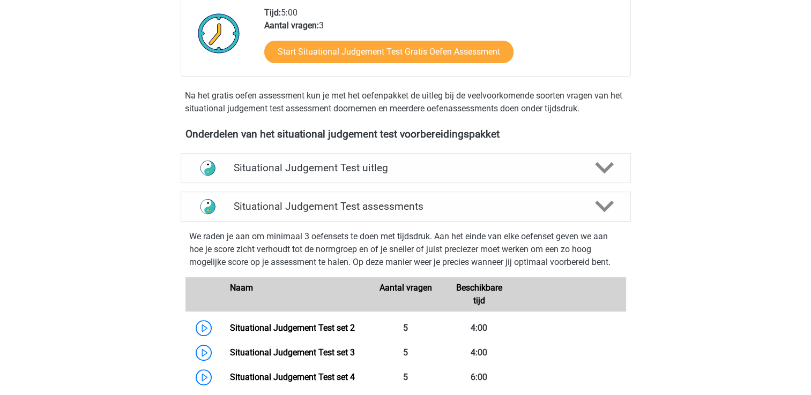
scroll to position [257, 0]
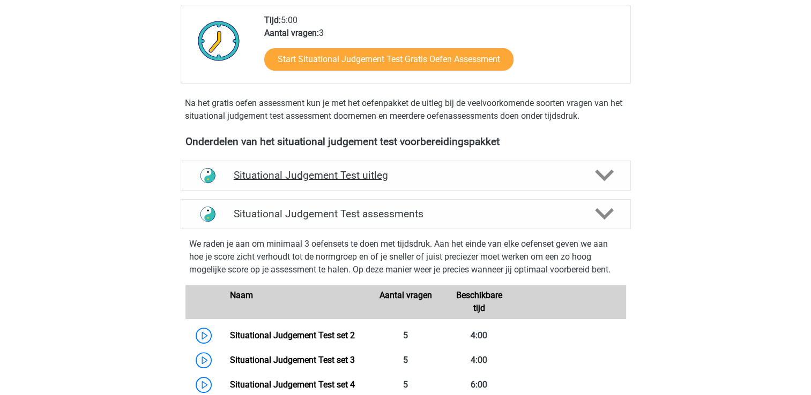
click at [377, 181] on h4 "Situational Judgement Test uitleg" at bounding box center [406, 175] width 344 height 12
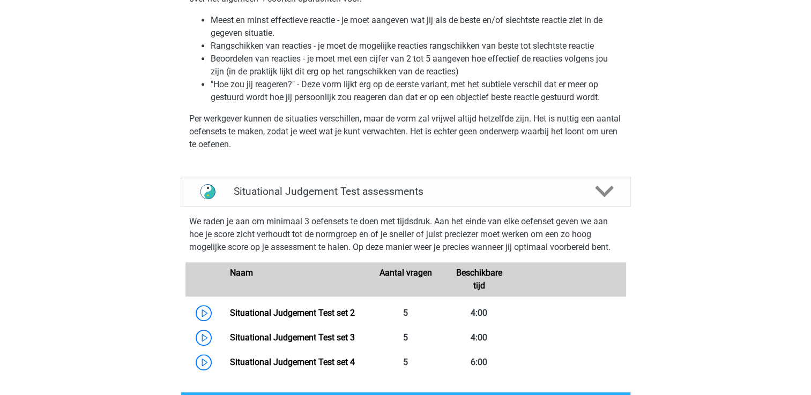
scroll to position [551, 0]
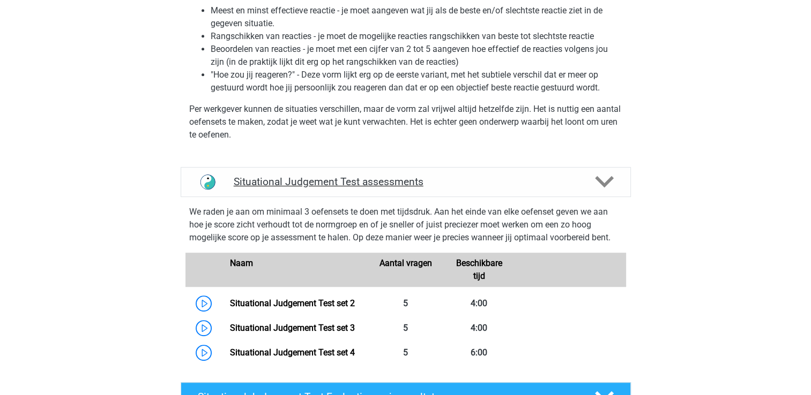
click at [401, 184] on h4 "Situational Judgement Test assessments" at bounding box center [406, 182] width 344 height 12
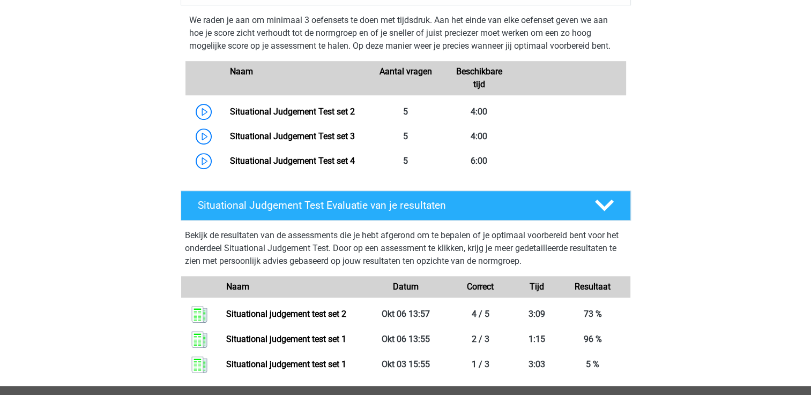
scroll to position [651, 0]
